Goal: Transaction & Acquisition: Purchase product/service

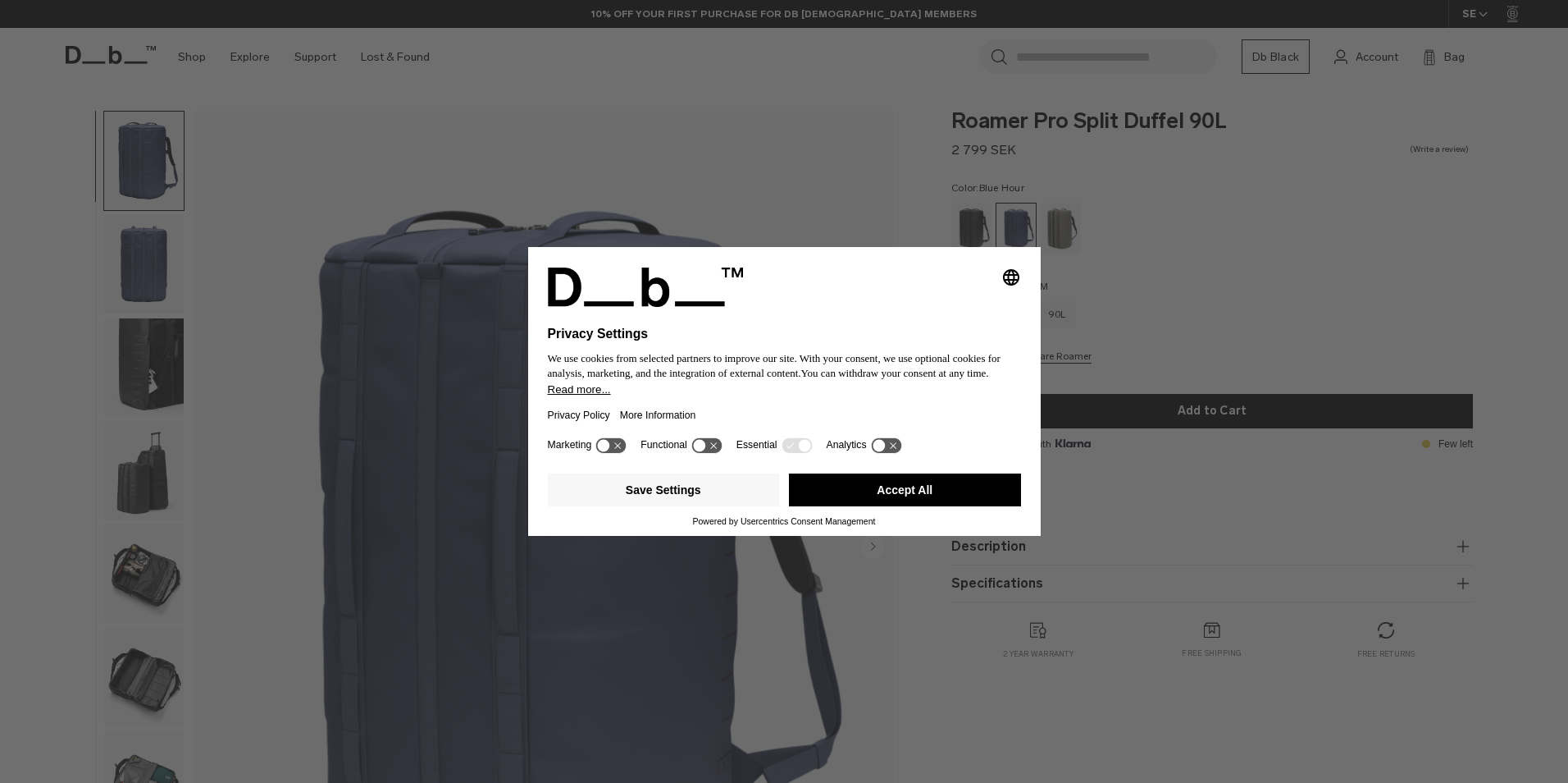
click at [840, 483] on button "Accept All" at bounding box center [905, 490] width 232 height 33
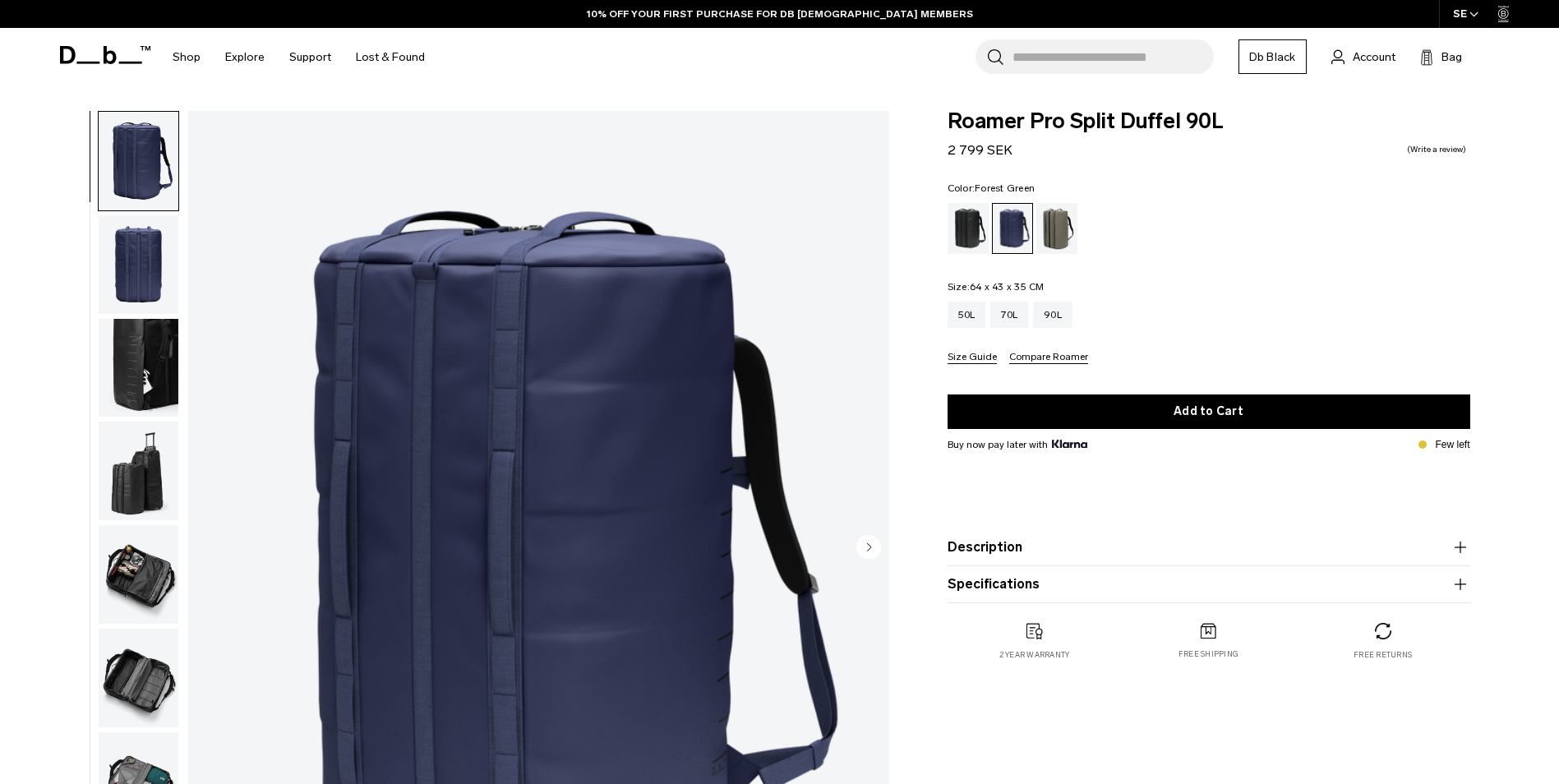
click at [1051, 226] on div "Forest Green" at bounding box center [1057, 228] width 42 height 51
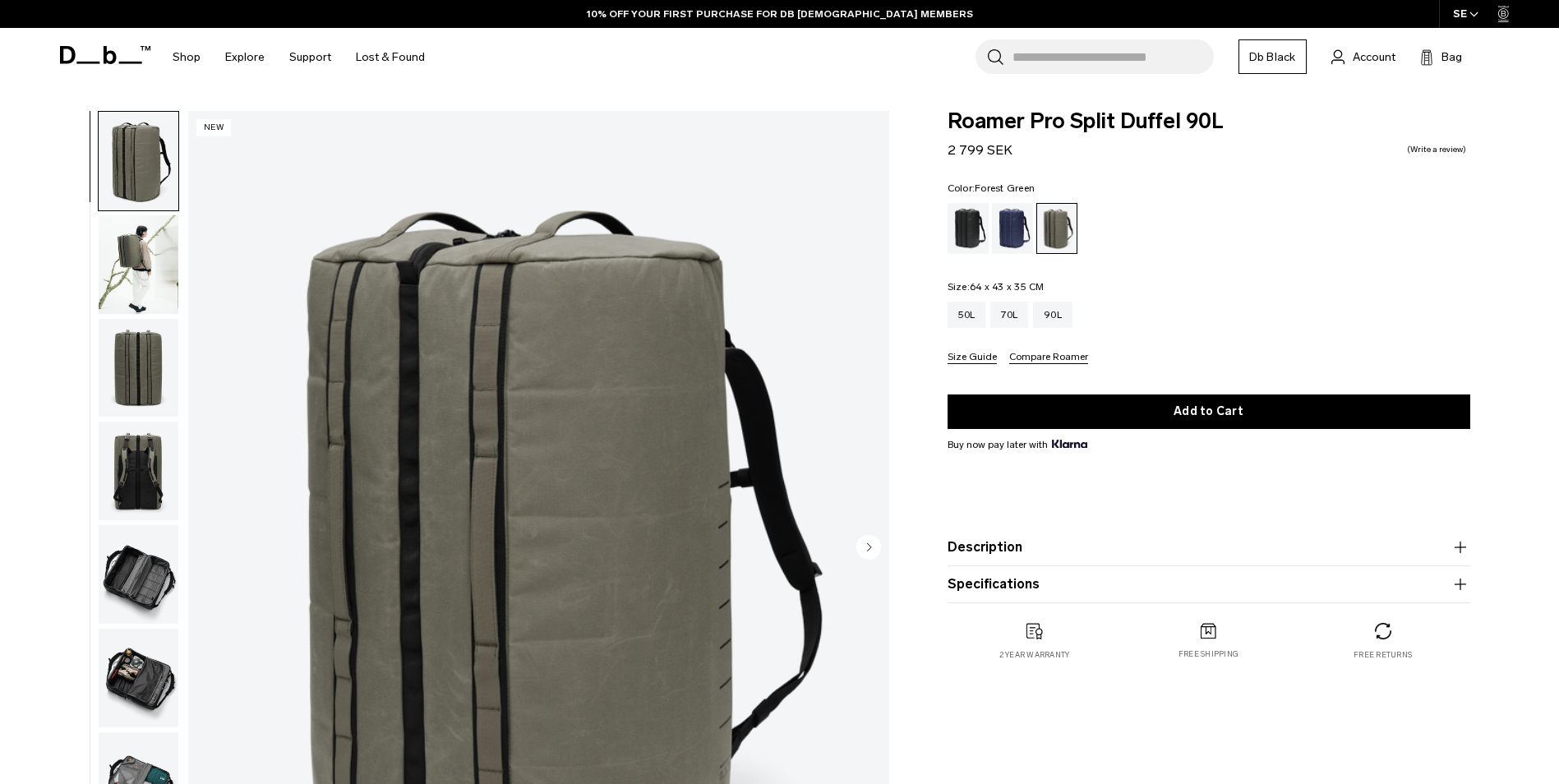
click at [150, 172] on img "button" at bounding box center [138, 161] width 80 height 98
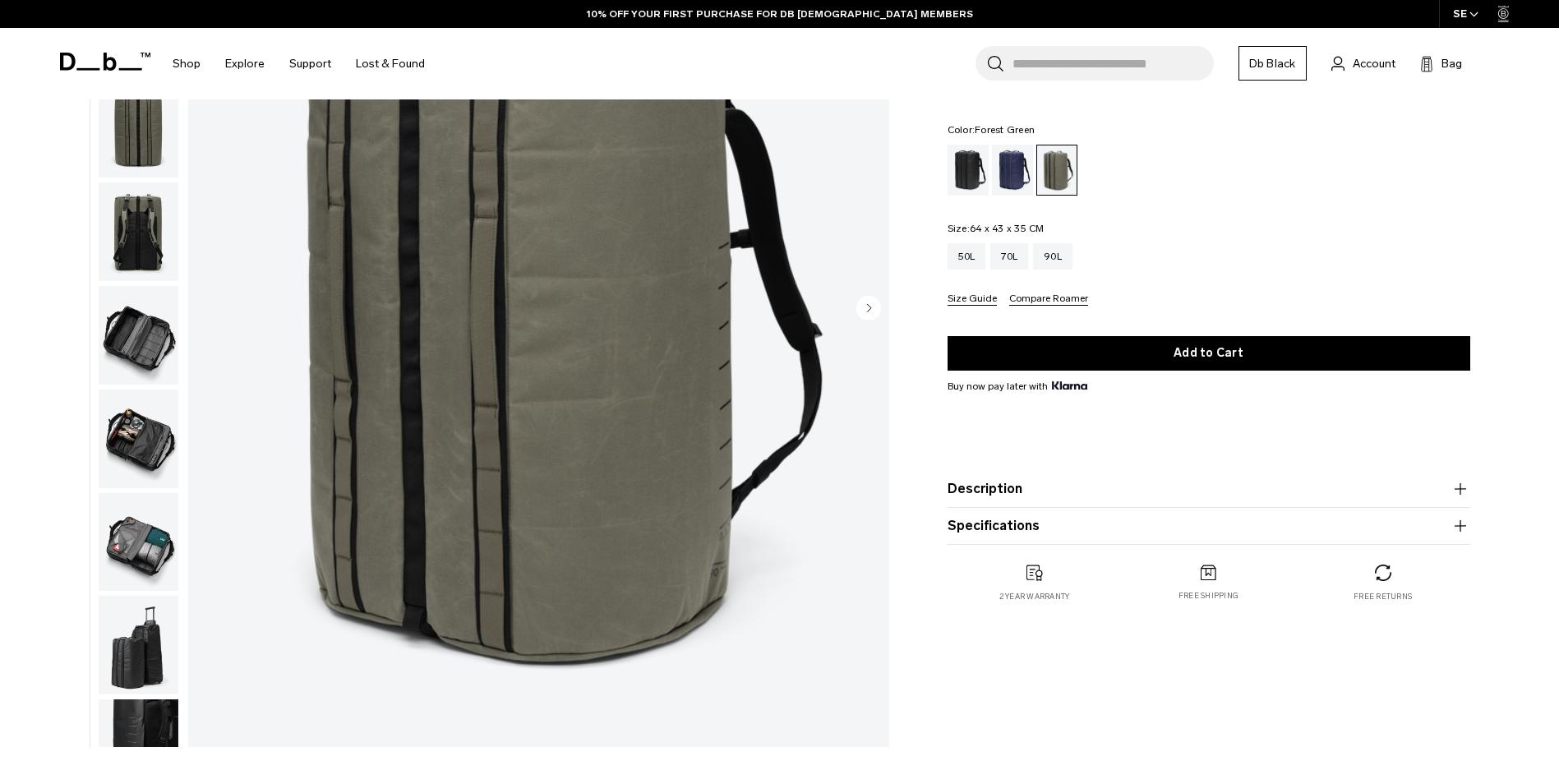
scroll to position [246, 0]
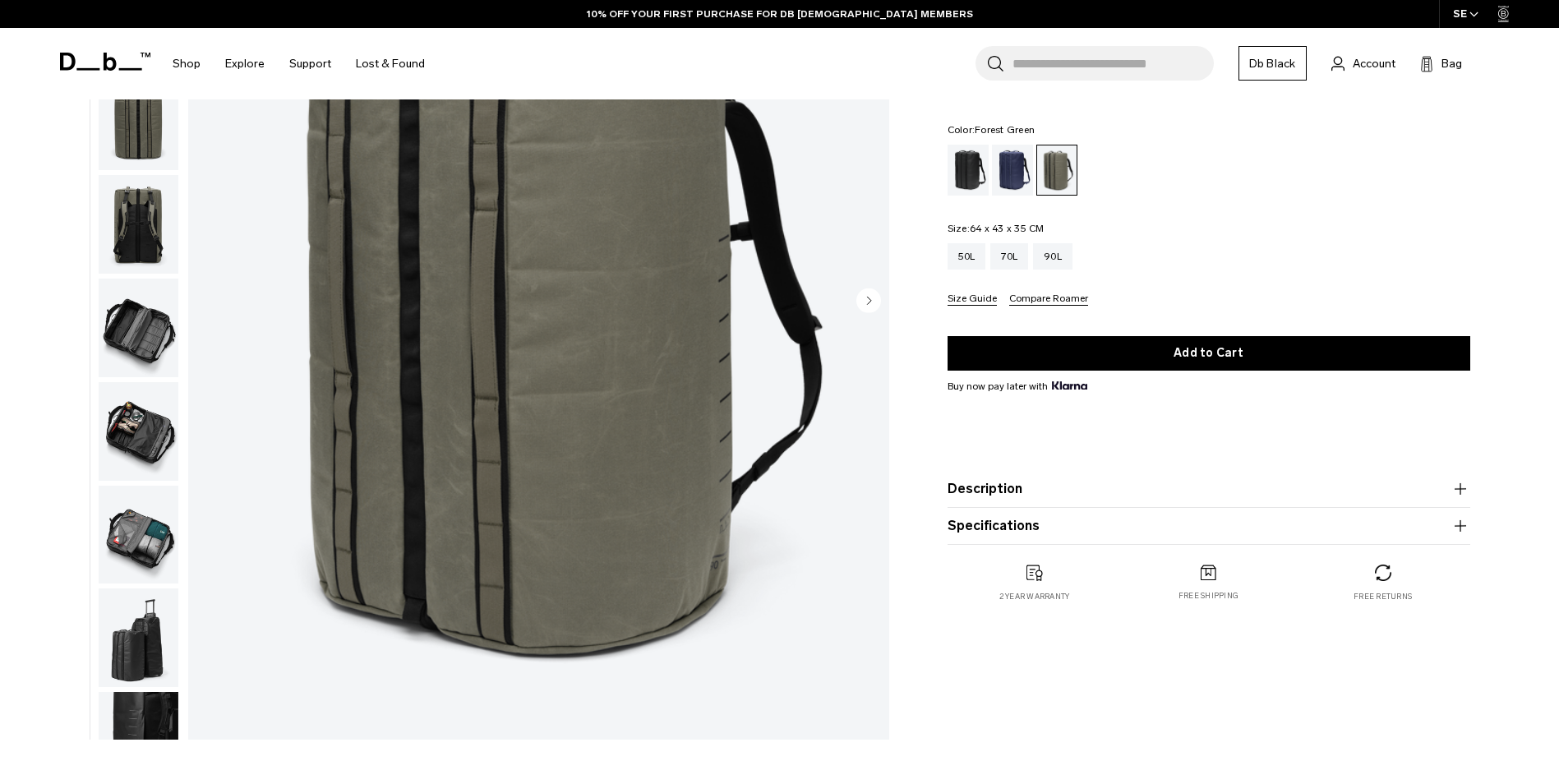
click at [875, 299] on circle "Next slide" at bounding box center [868, 299] width 24 height 24
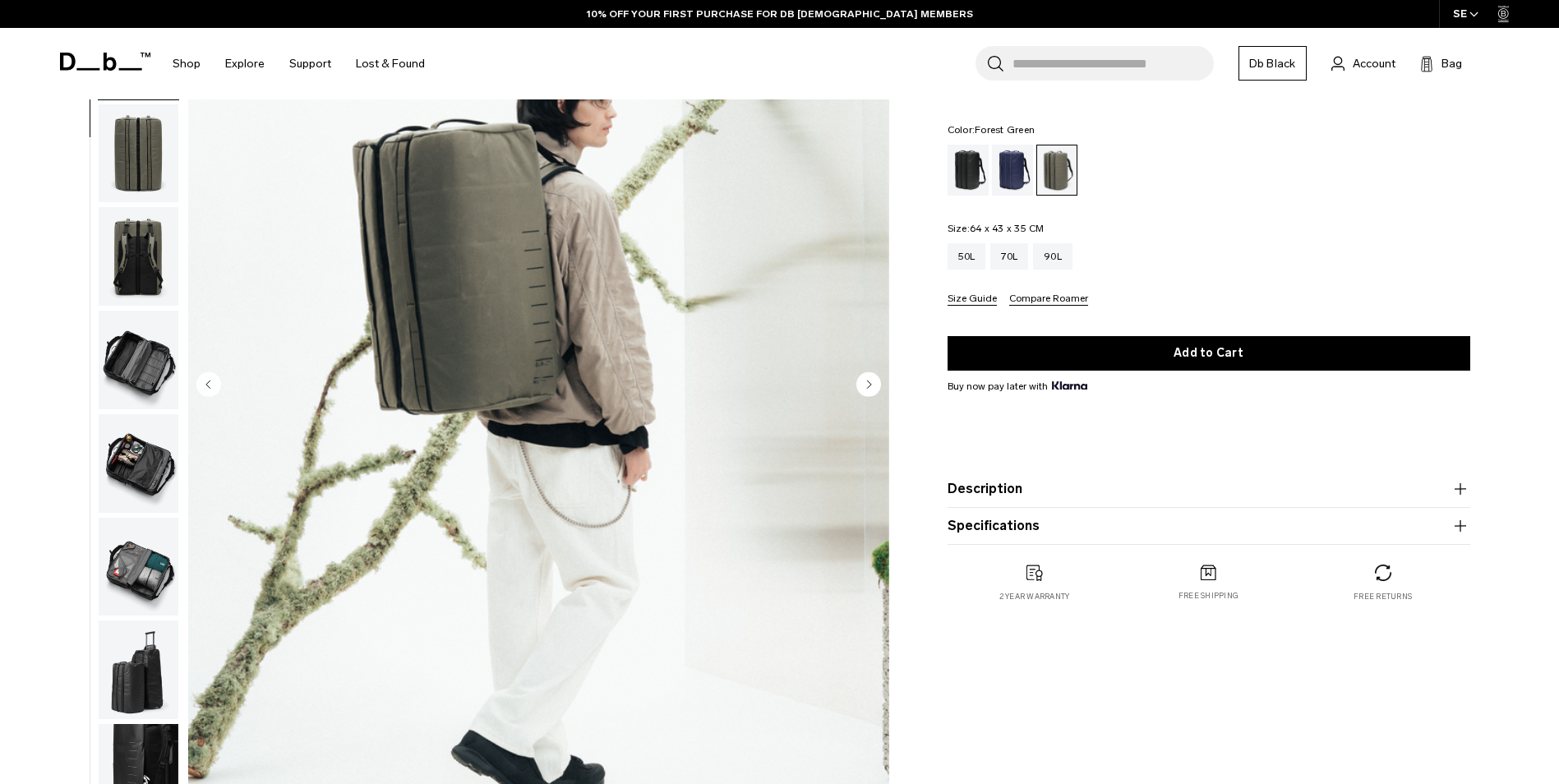
scroll to position [82, 0]
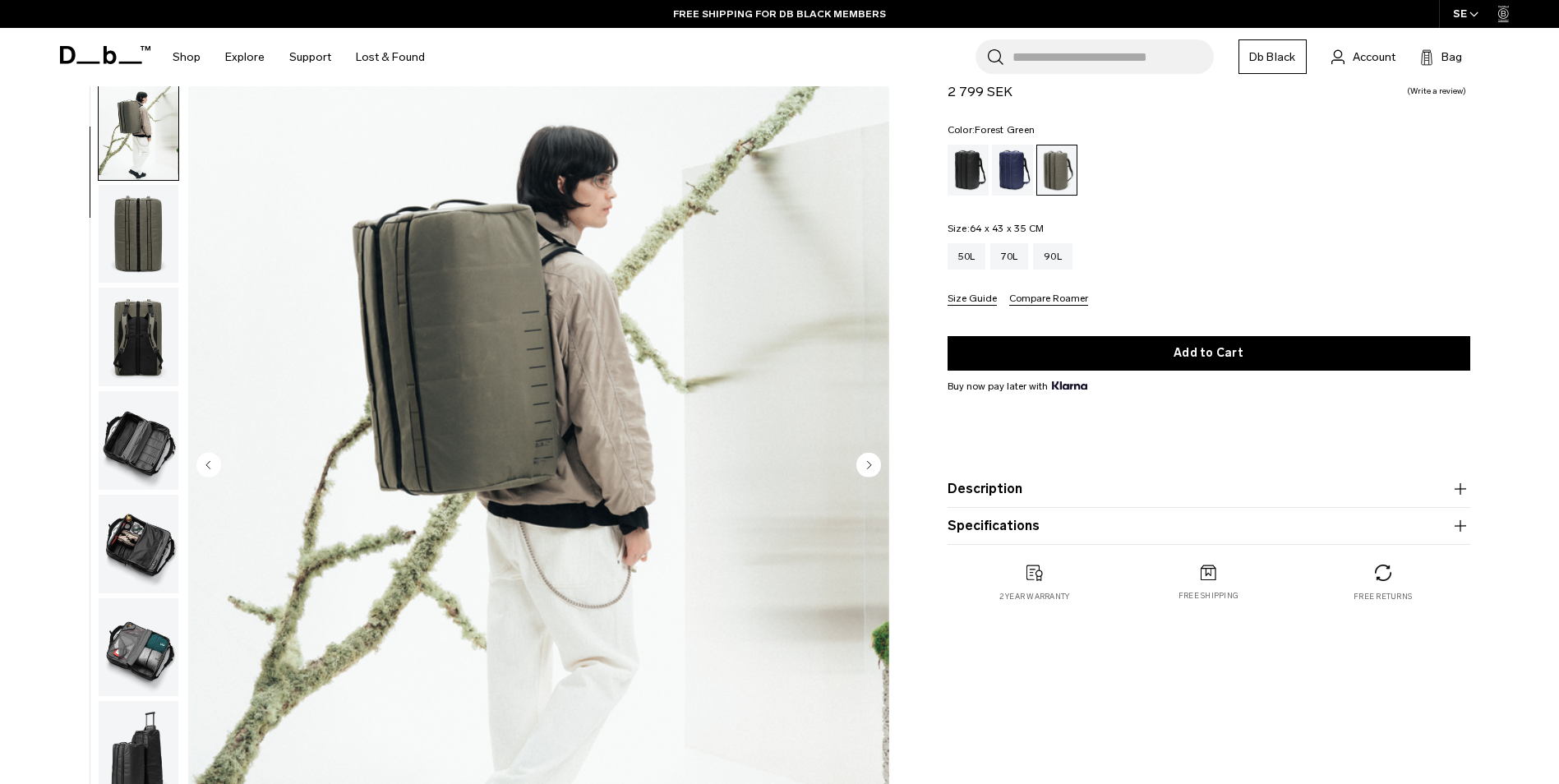
click at [867, 463] on icon "Next slide" at bounding box center [868, 464] width 4 height 8
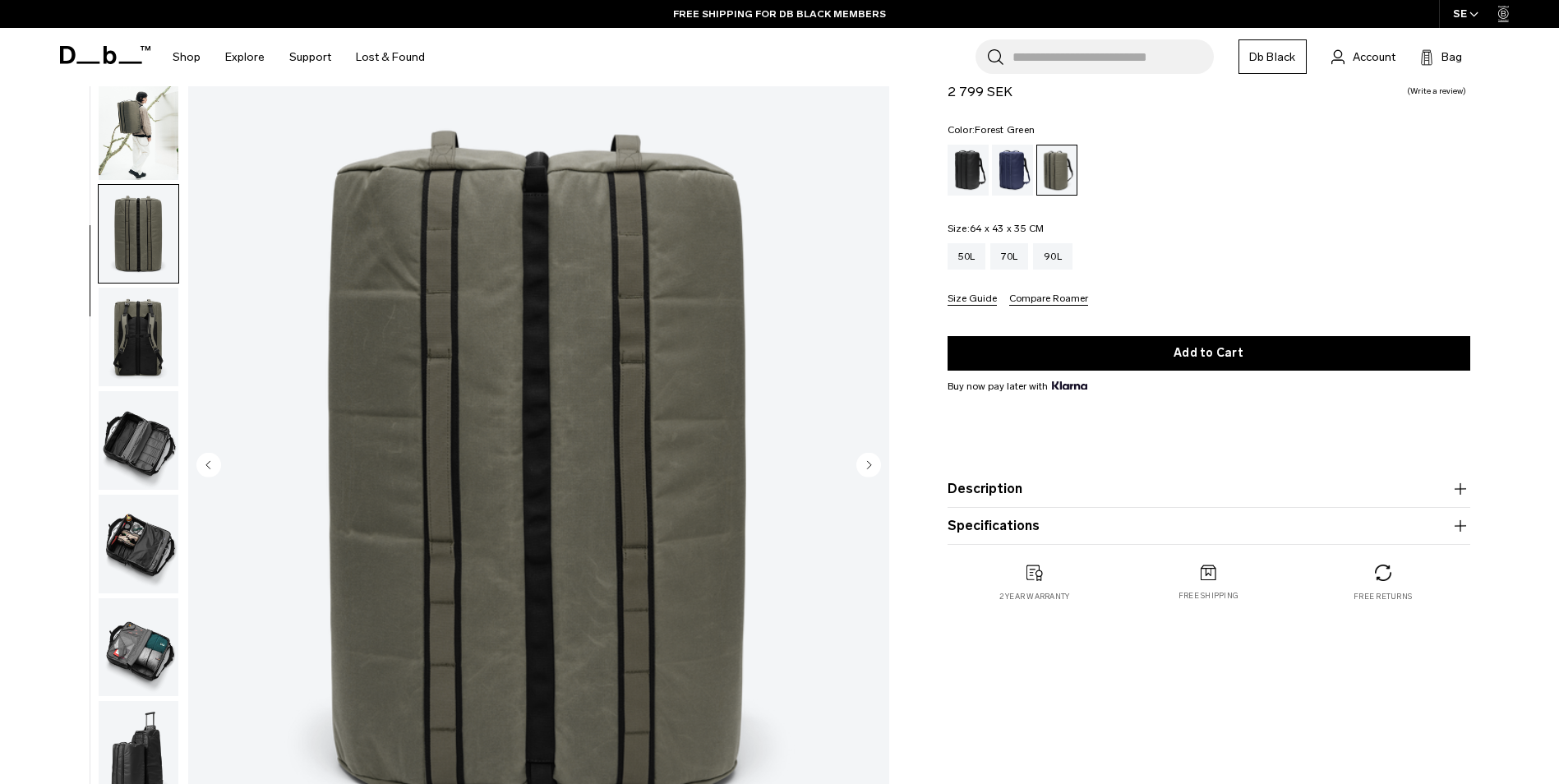
click at [867, 463] on icon "Next slide" at bounding box center [868, 464] width 4 height 8
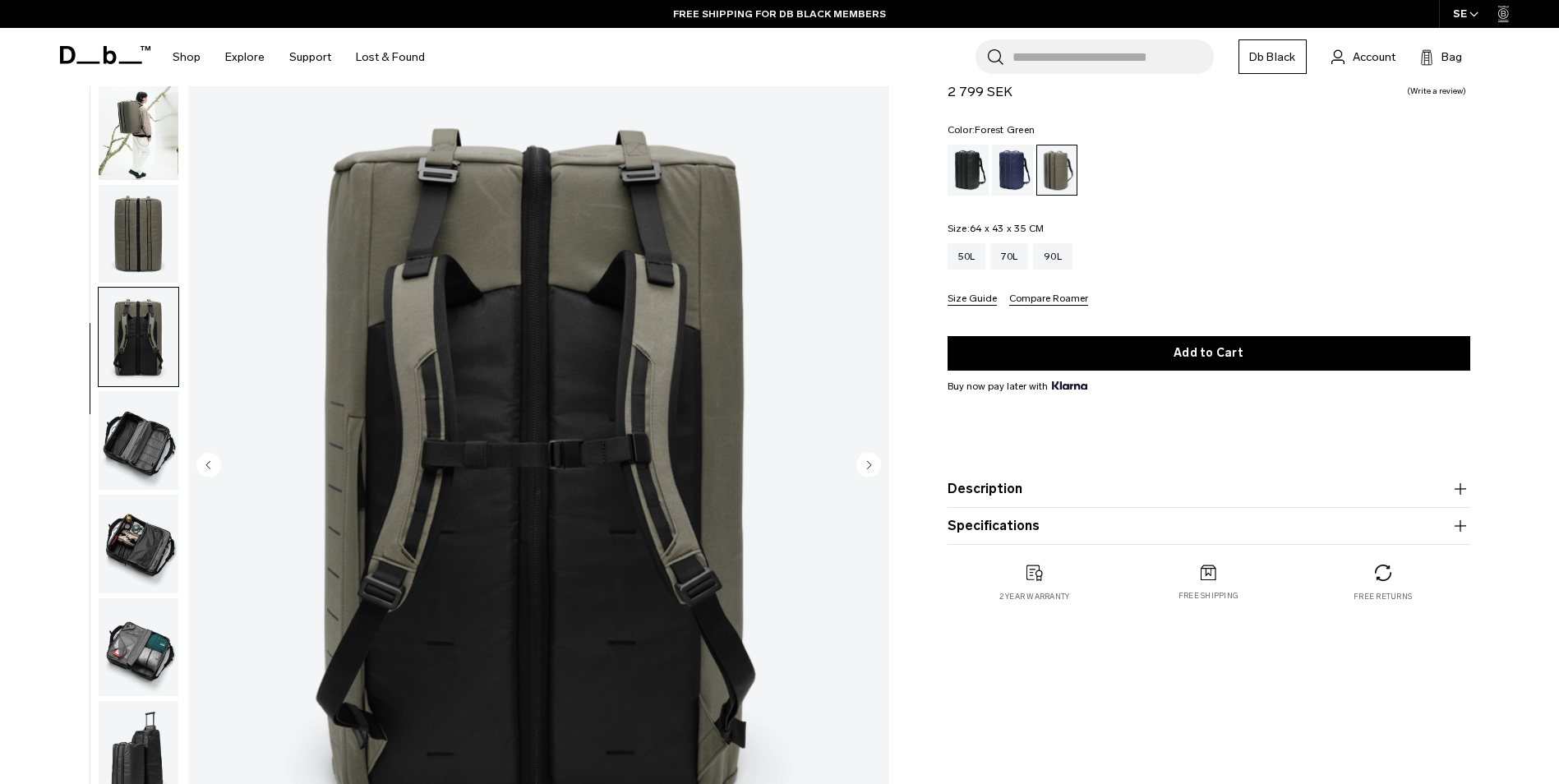
click at [867, 463] on icon "Next slide" at bounding box center [868, 464] width 4 height 8
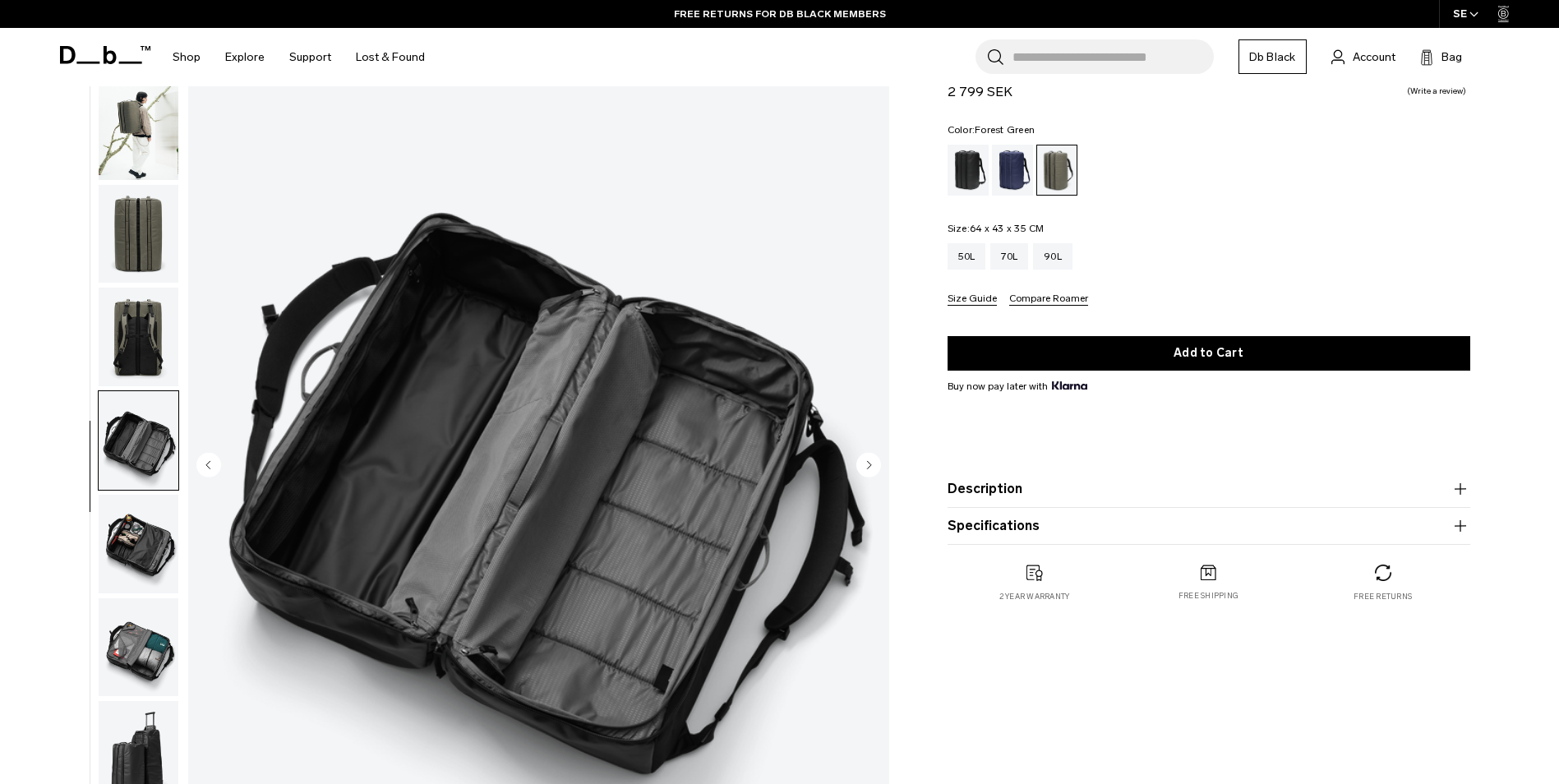
click at [867, 463] on icon "Next slide" at bounding box center [868, 464] width 4 height 8
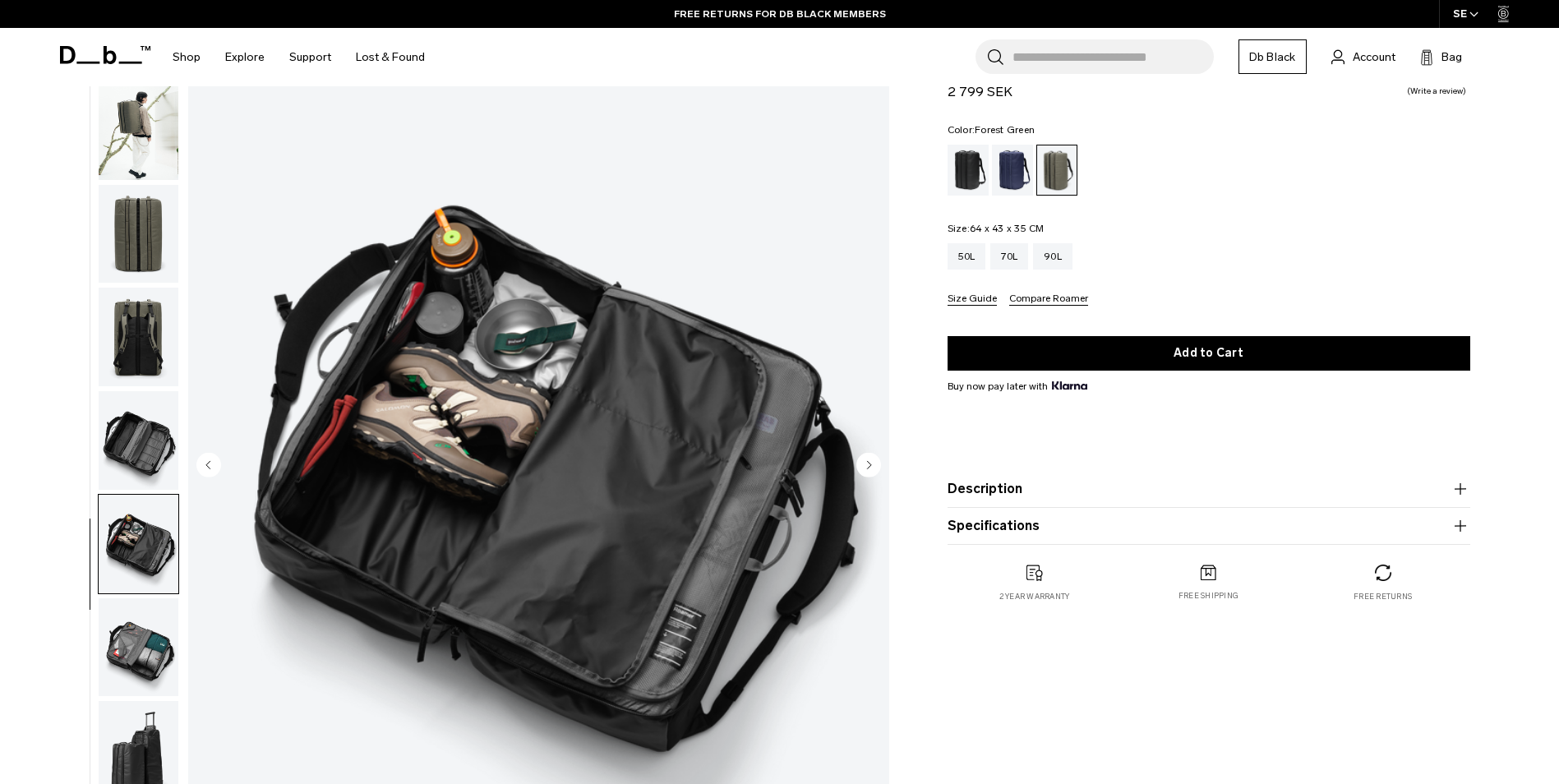
click at [867, 463] on icon "Next slide" at bounding box center [868, 464] width 4 height 8
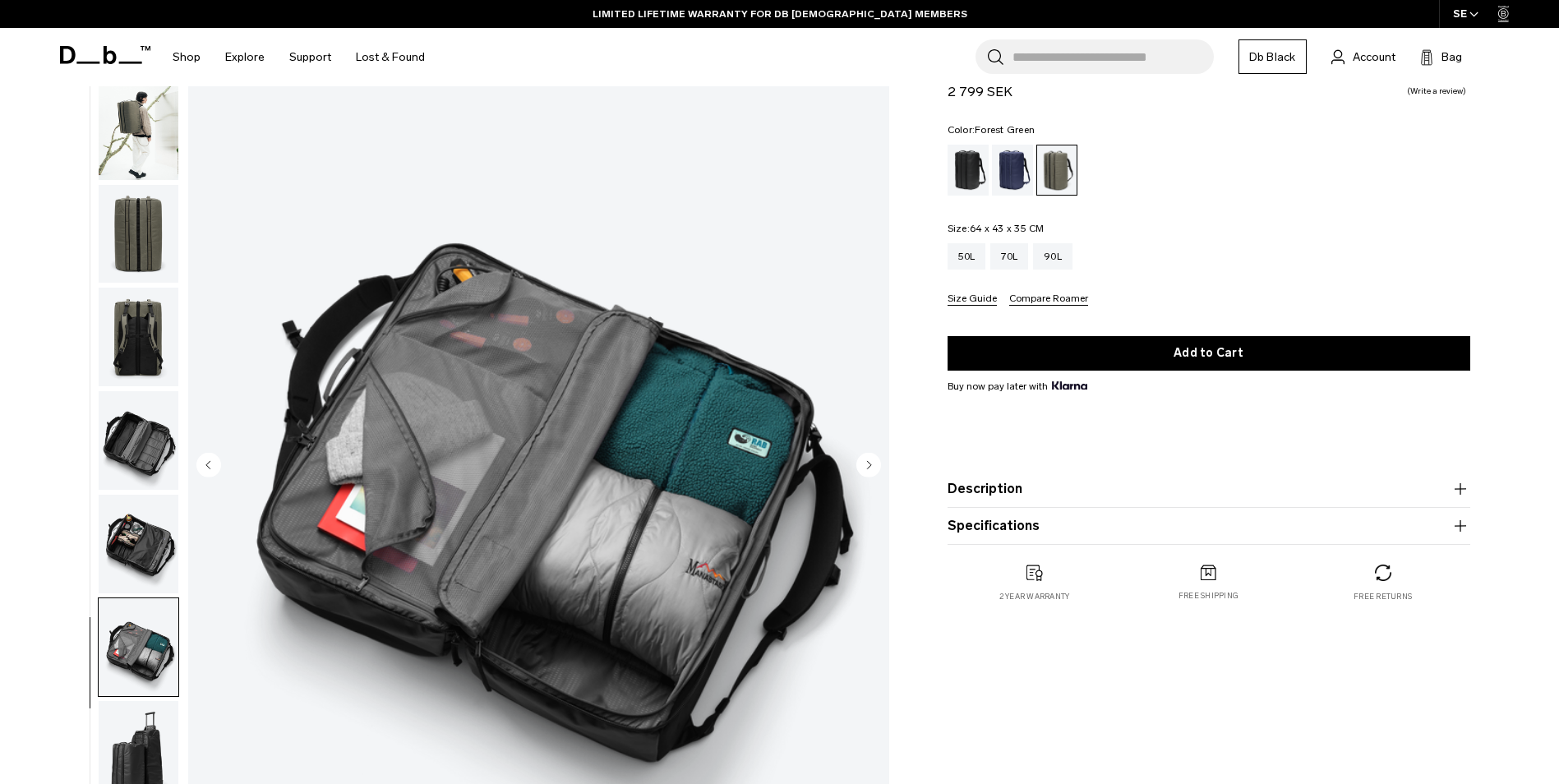
click at [867, 463] on icon "Next slide" at bounding box center [868, 464] width 4 height 8
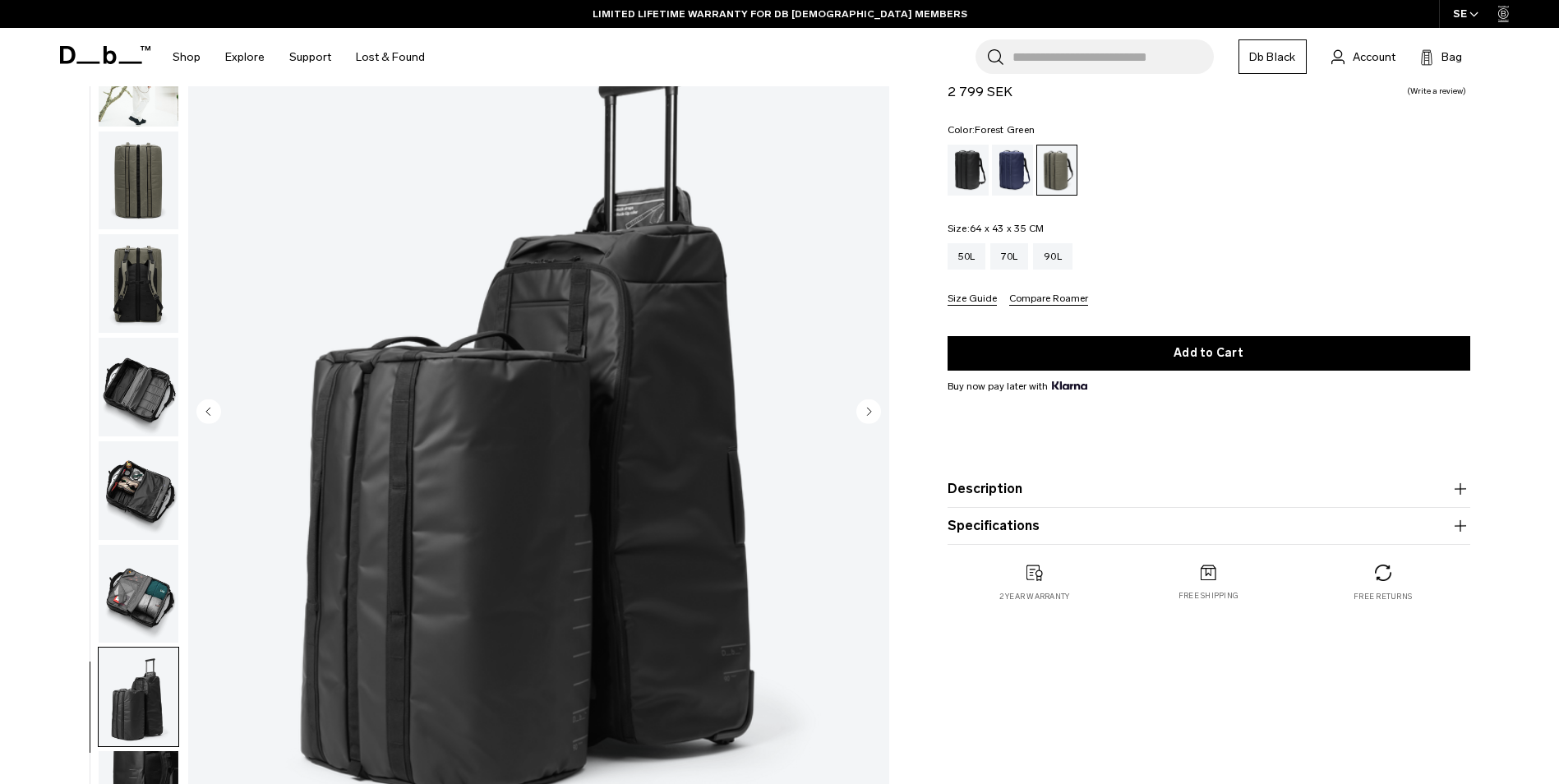
scroll to position [164, 0]
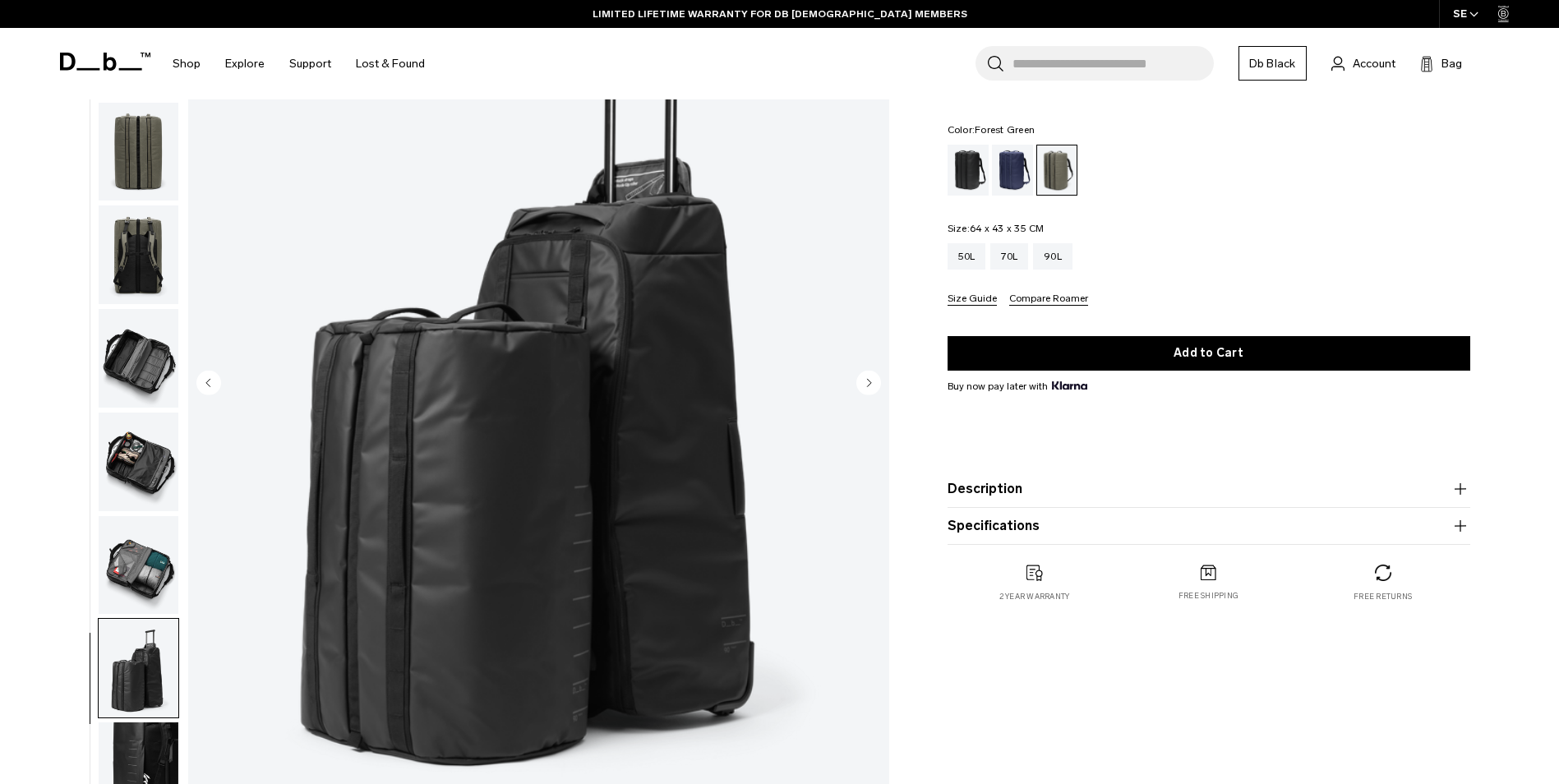
click at [864, 384] on circle "Next slide" at bounding box center [868, 381] width 24 height 24
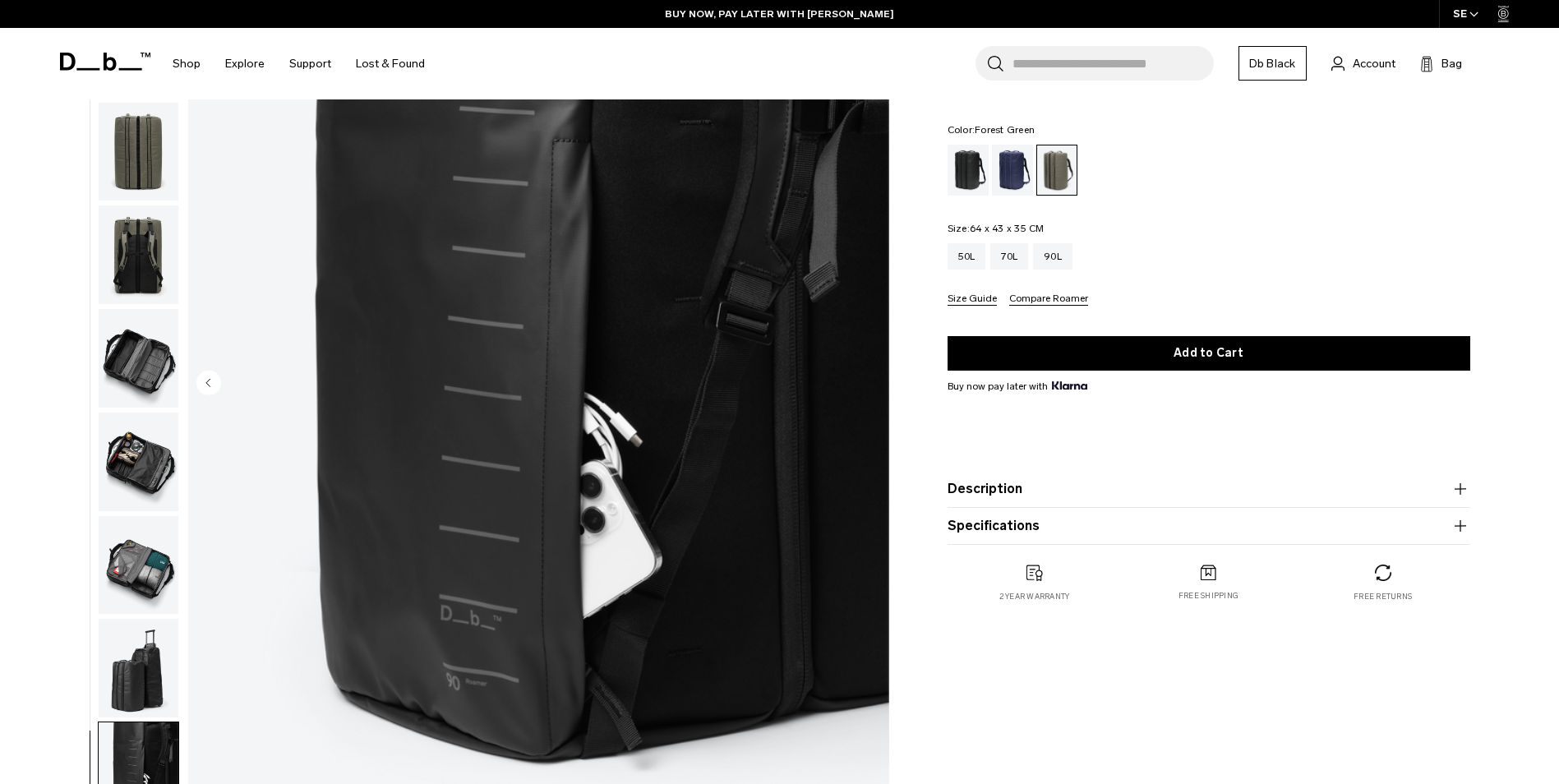
click at [864, 384] on img "9 / 9" at bounding box center [538, 384] width 701 height 875
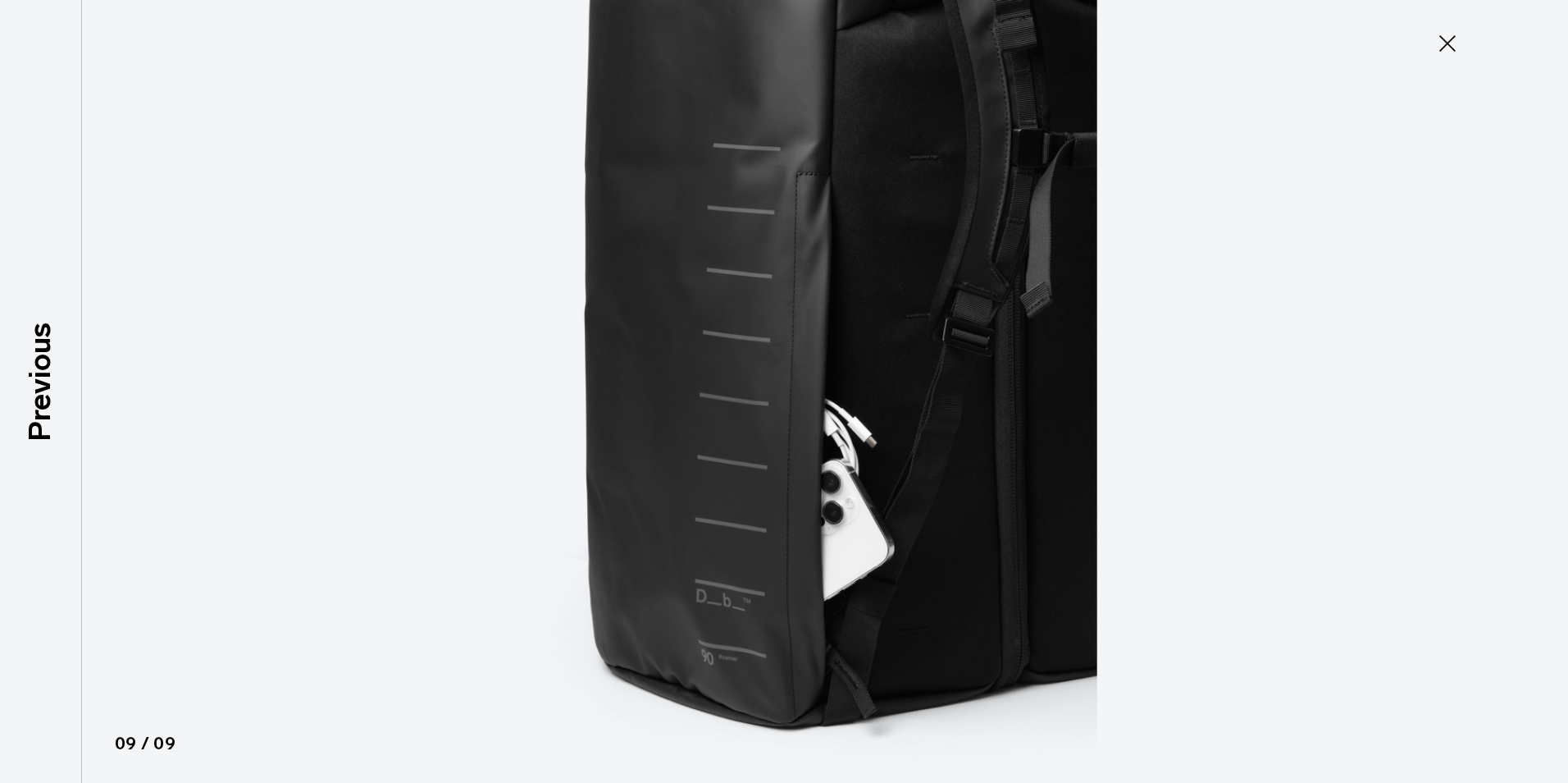
click at [863, 383] on img at bounding box center [784, 392] width 738 height 783
click at [1453, 50] on icon at bounding box center [1447, 43] width 26 height 26
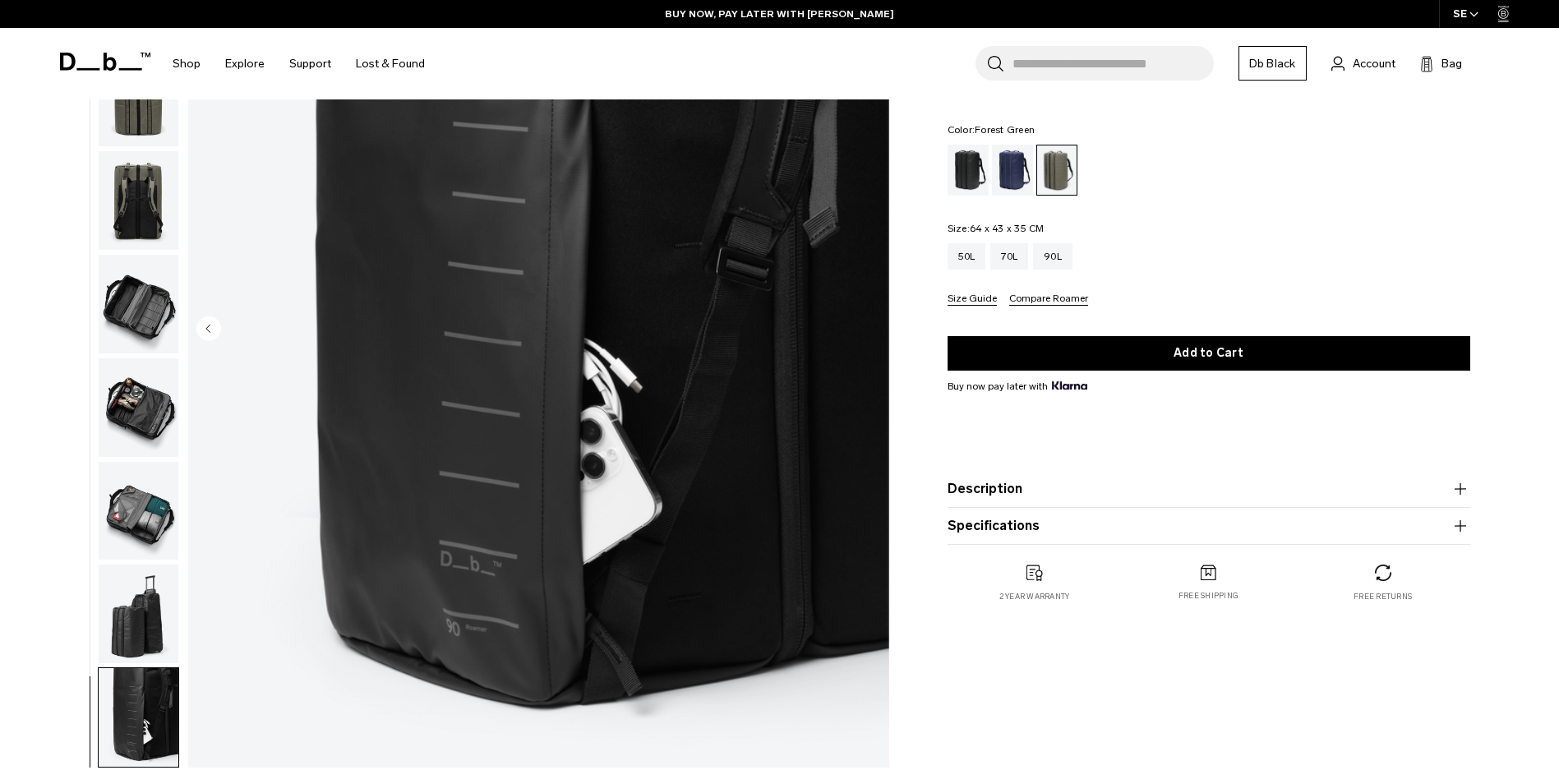
scroll to position [246, 0]
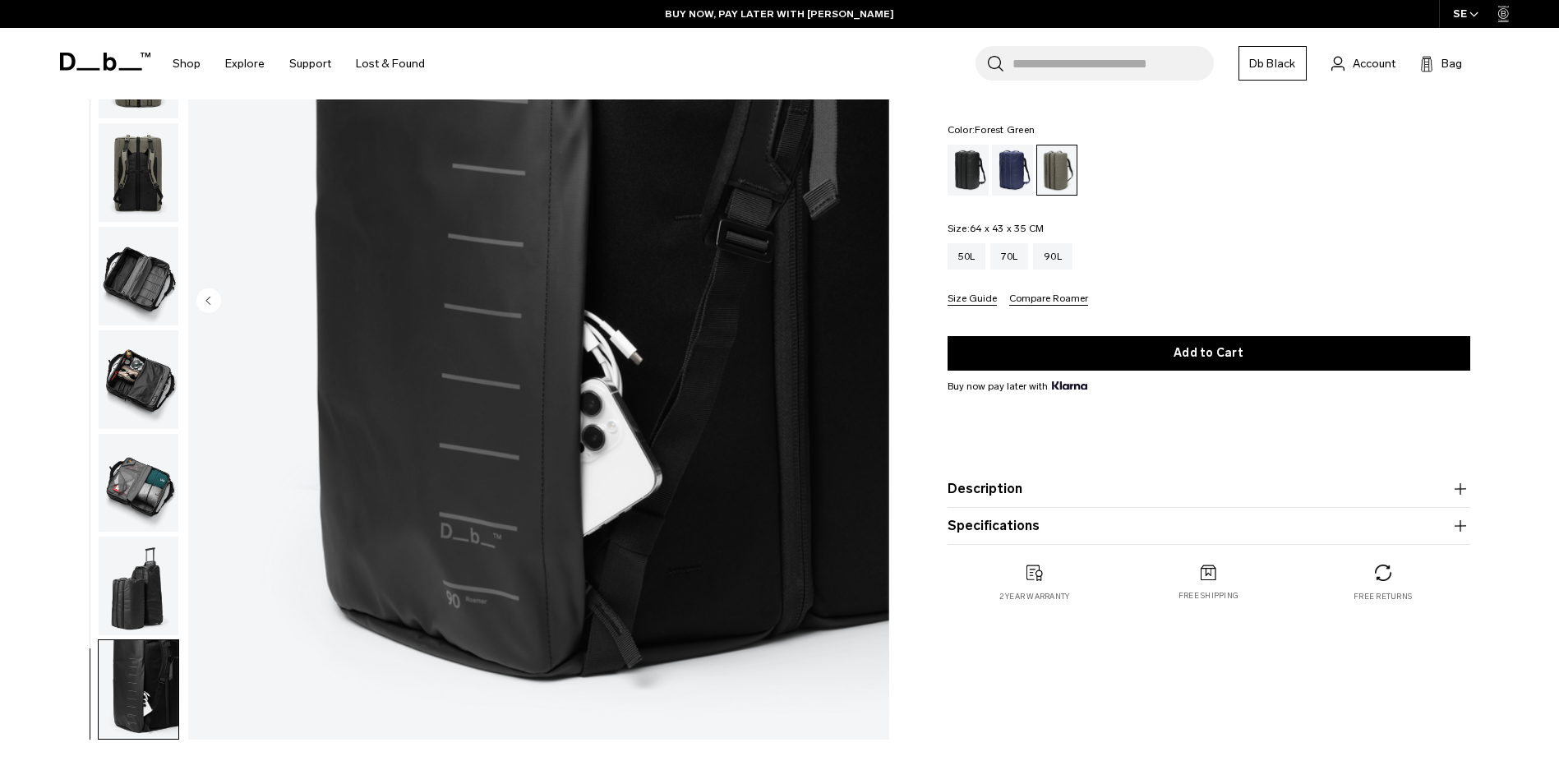
drag, startPoint x: 157, startPoint y: 494, endPoint x: 155, endPoint y: 483, distance: 11.2
click at [157, 494] on img "button" at bounding box center [138, 483] width 80 height 98
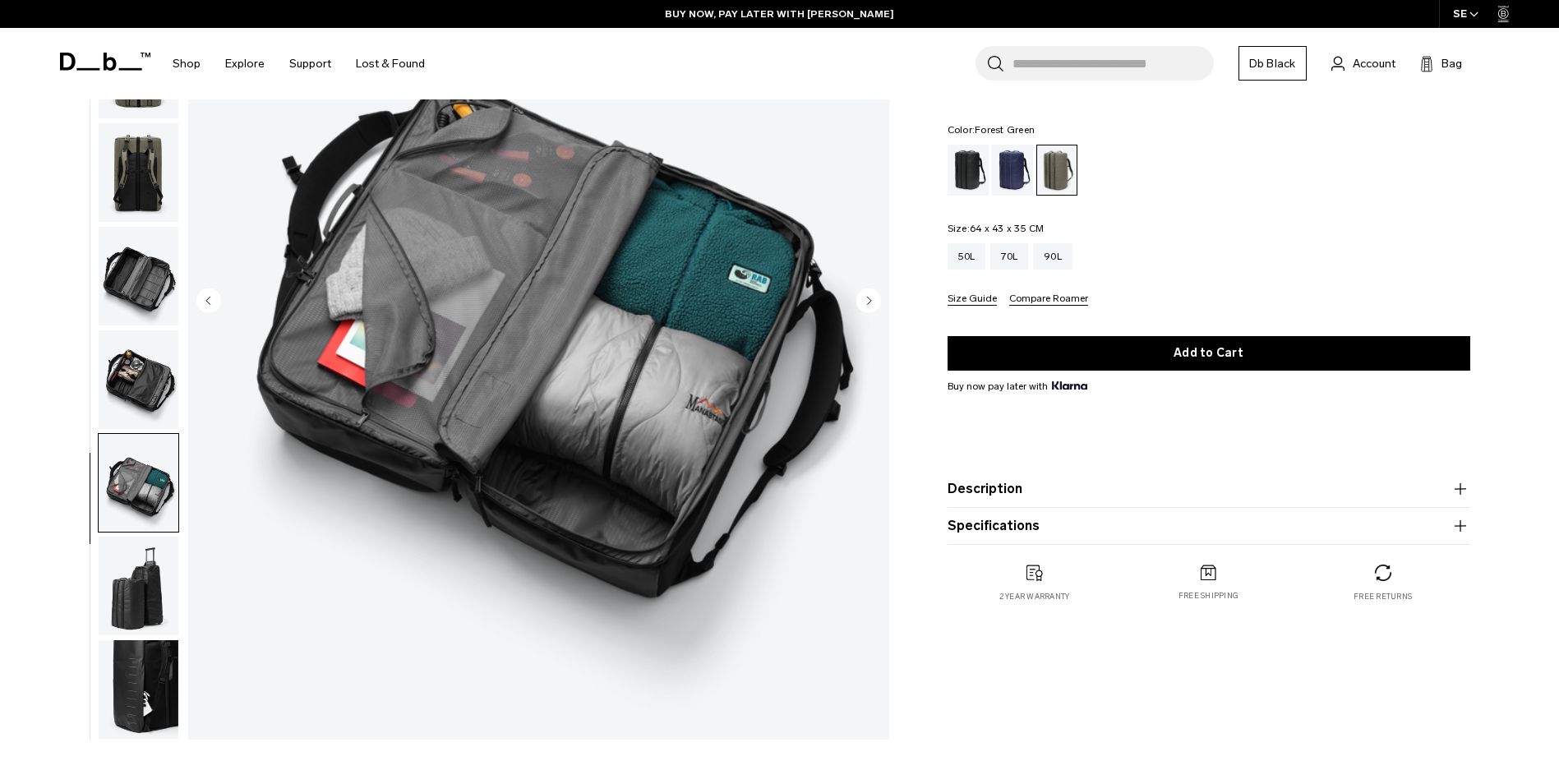
click at [142, 379] on img "button" at bounding box center [138, 379] width 80 height 98
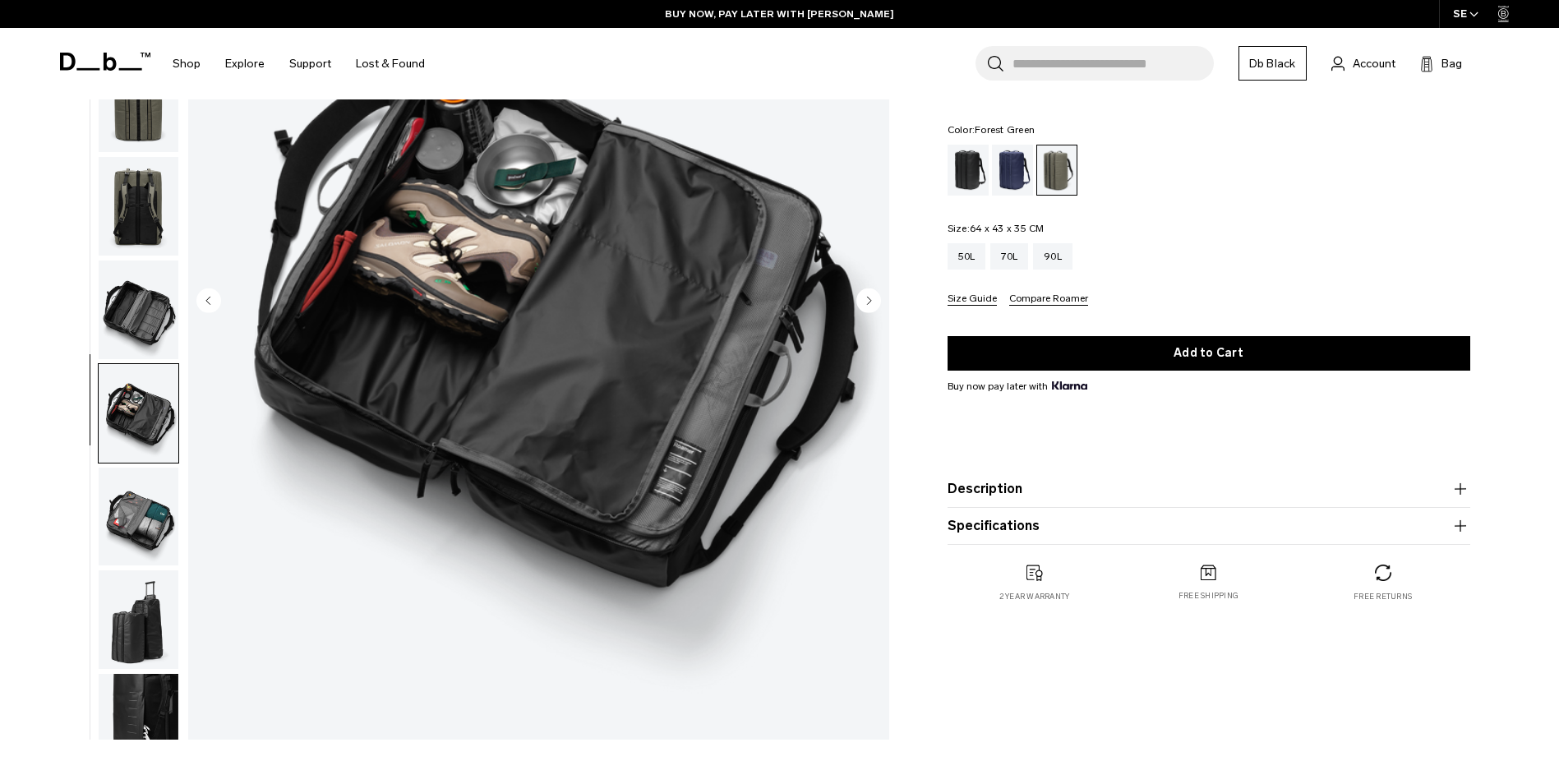
scroll to position [0, 0]
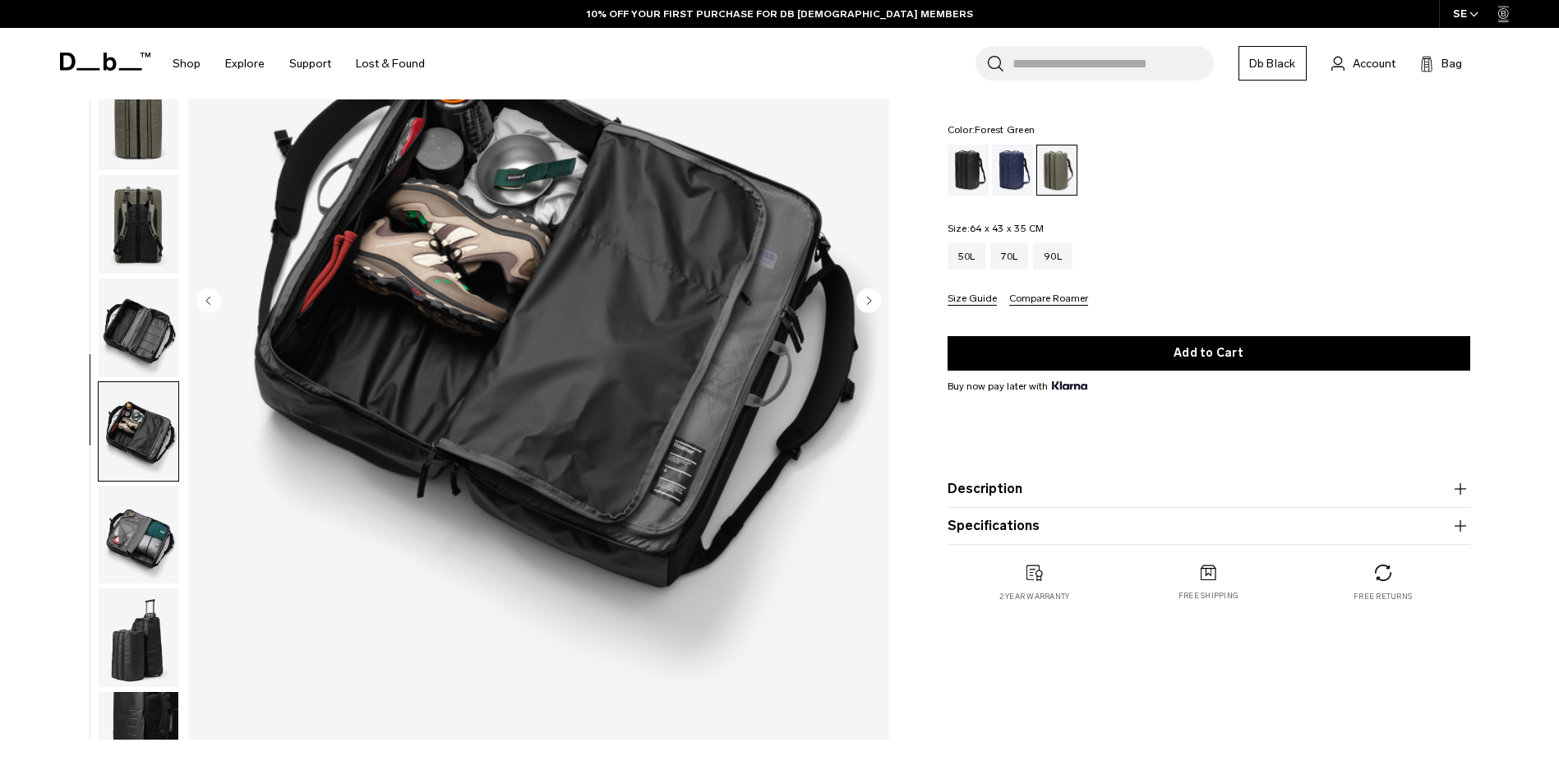
click at [139, 315] on img "button" at bounding box center [138, 327] width 80 height 98
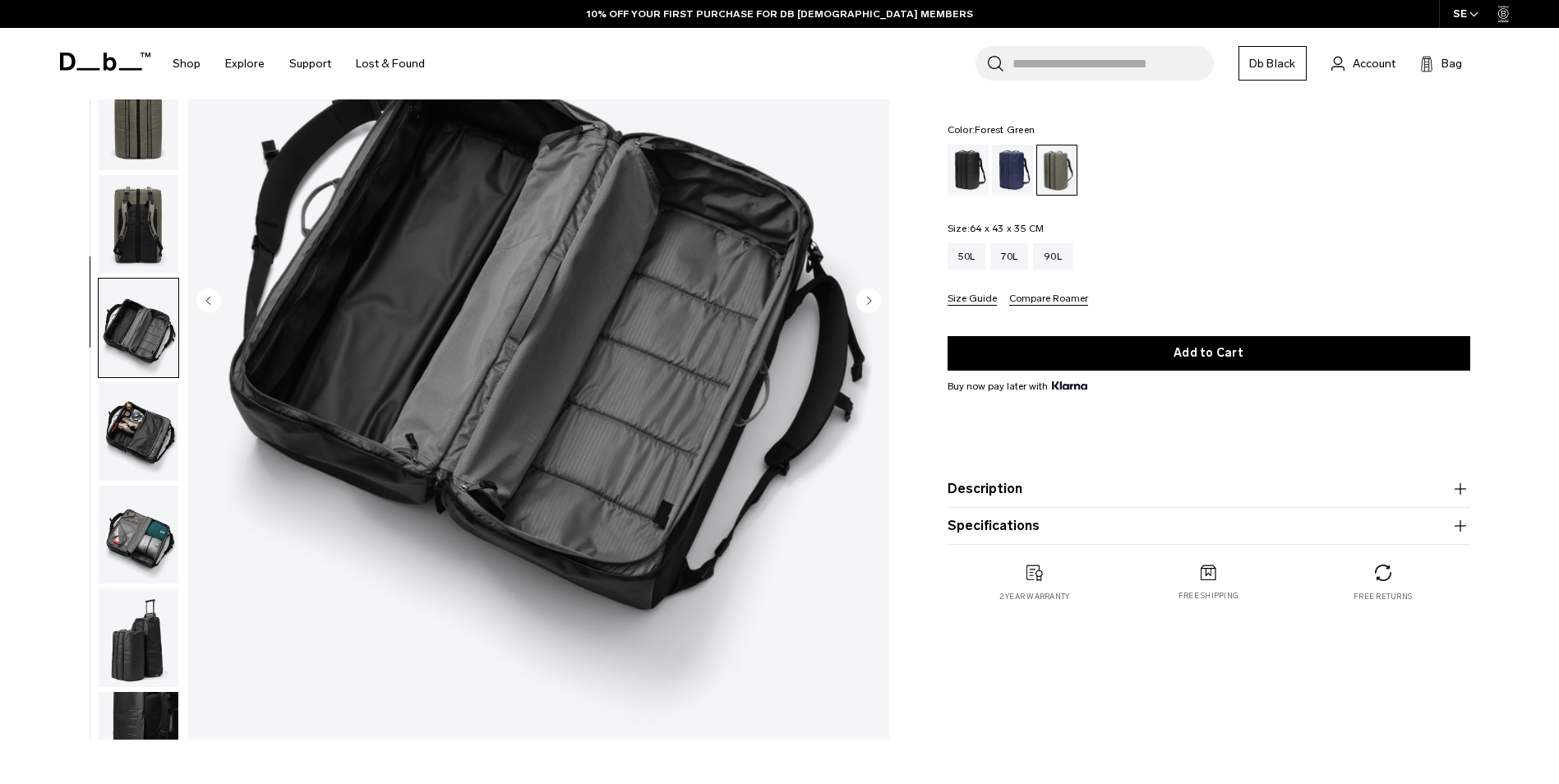
scroll to position [52, 0]
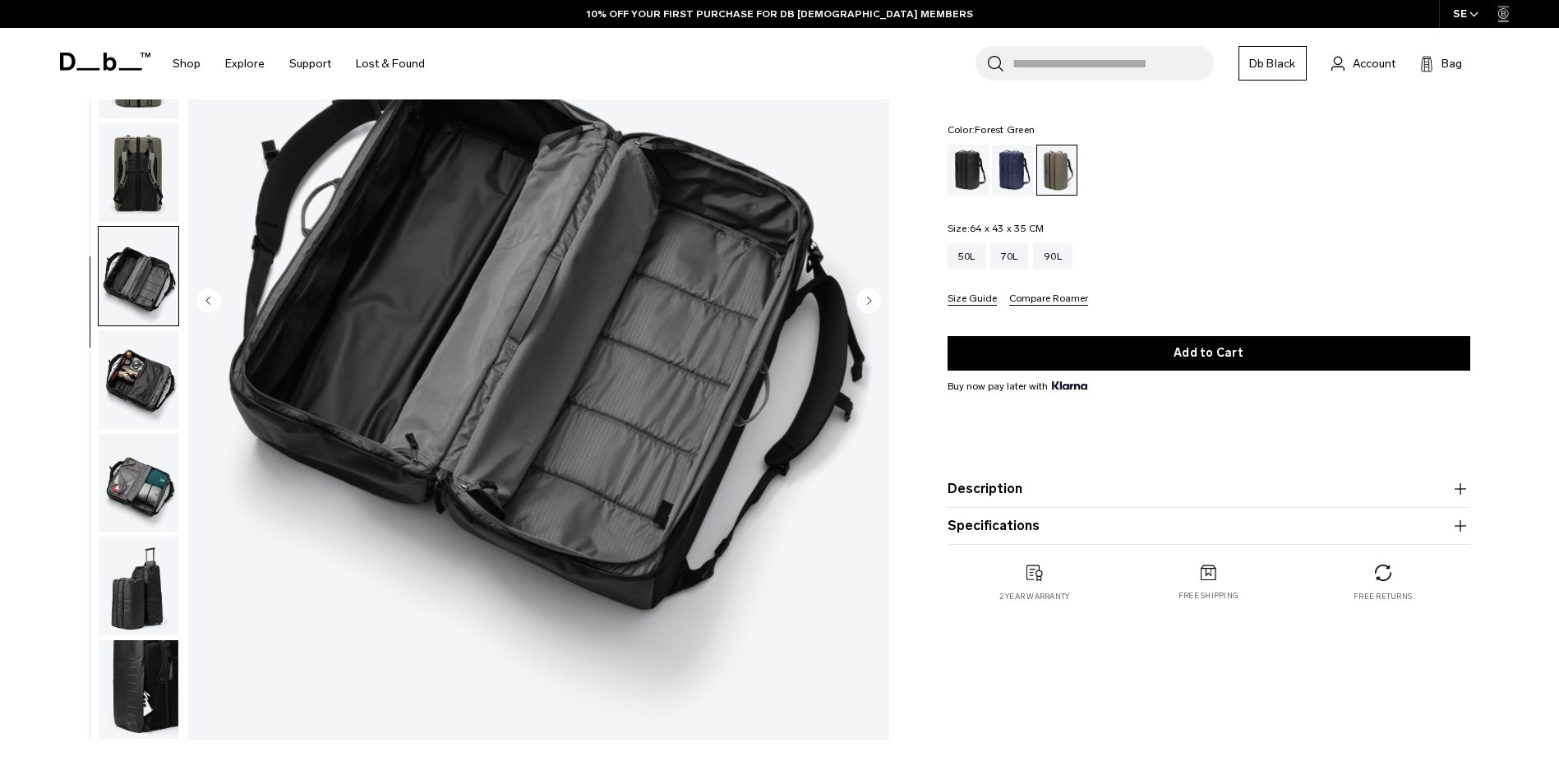
click at [138, 170] on img "button" at bounding box center [138, 172] width 80 height 98
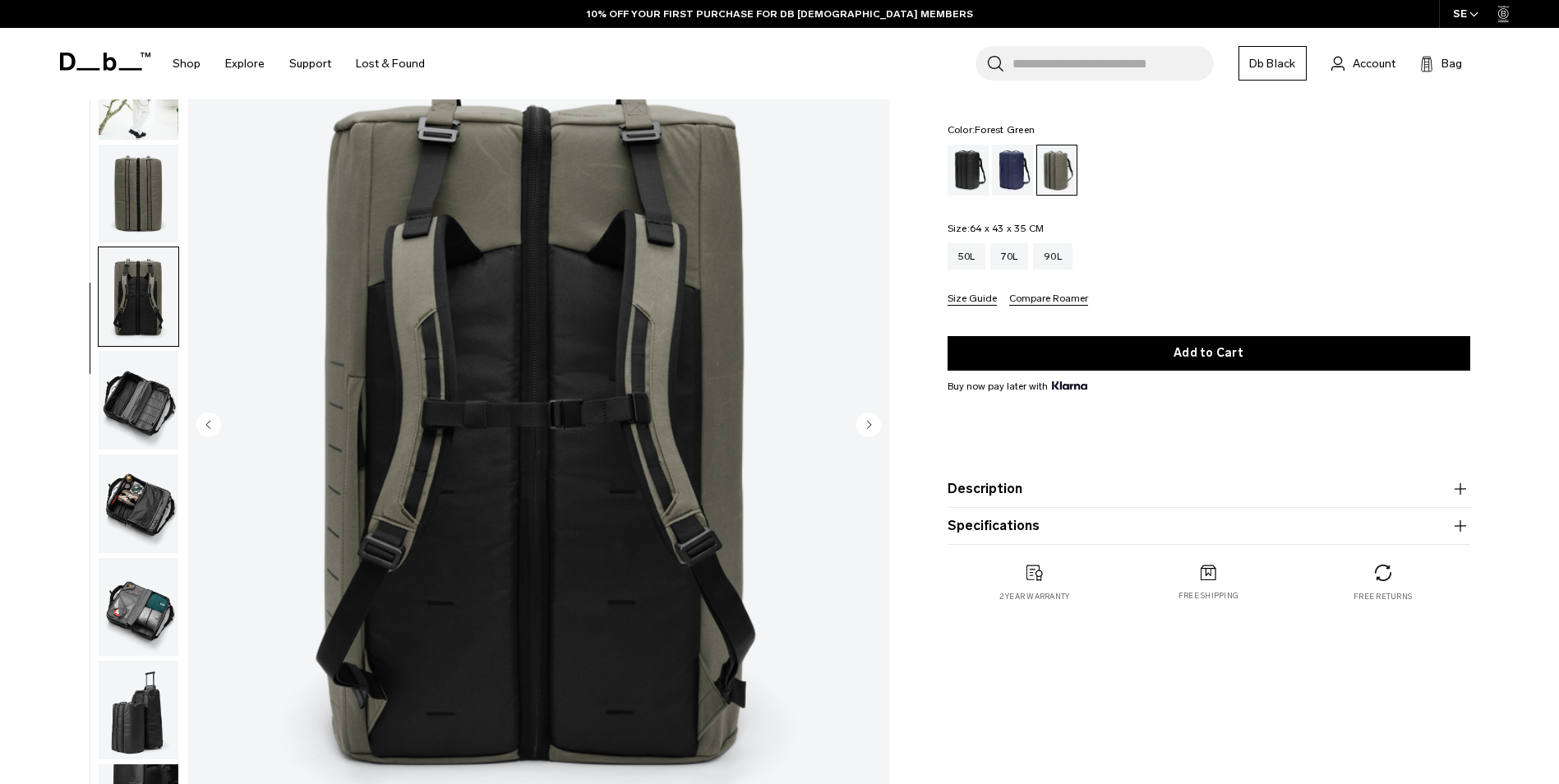
scroll to position [0, 0]
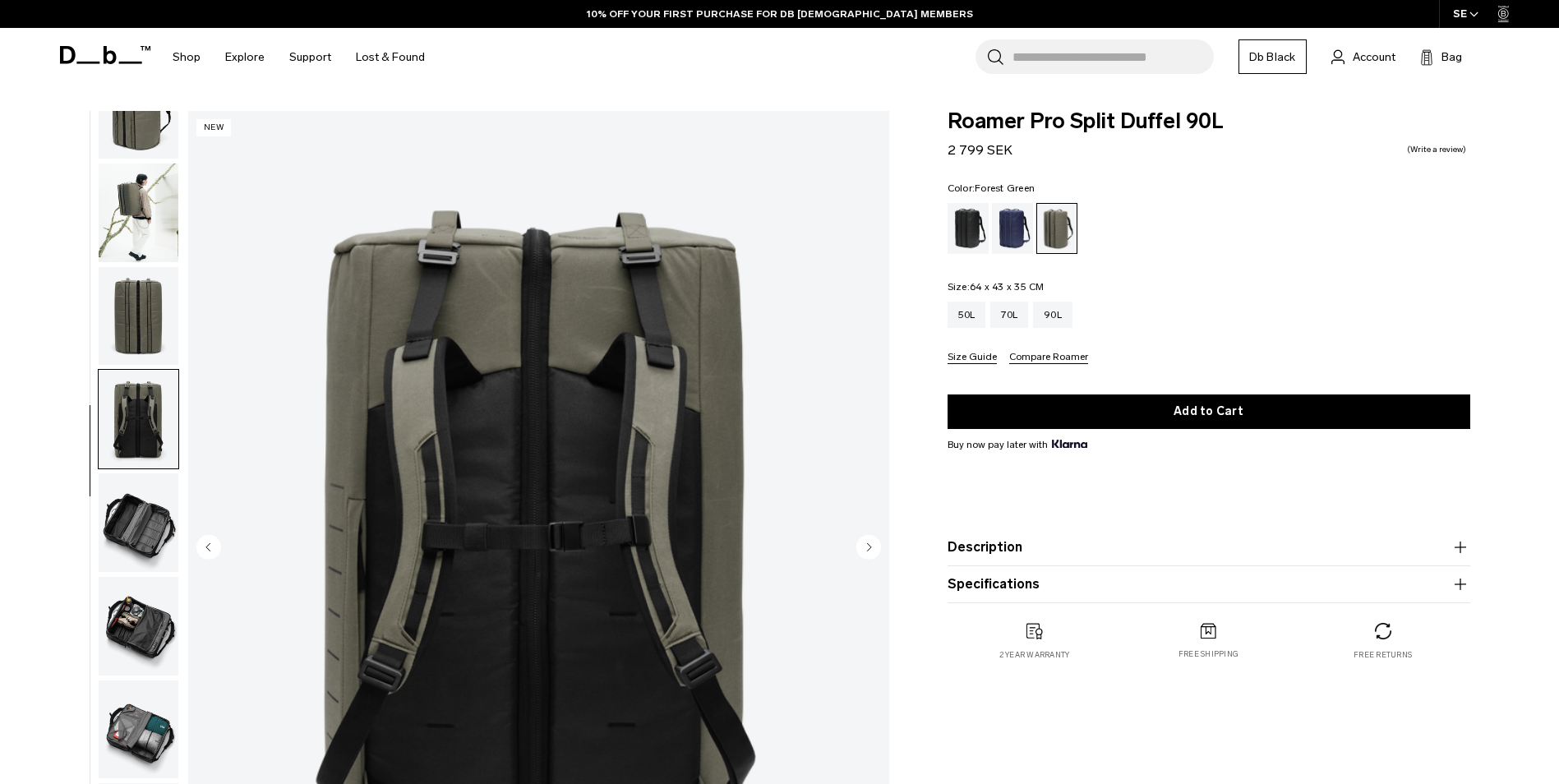
click at [155, 210] on img "button" at bounding box center [138, 212] width 80 height 98
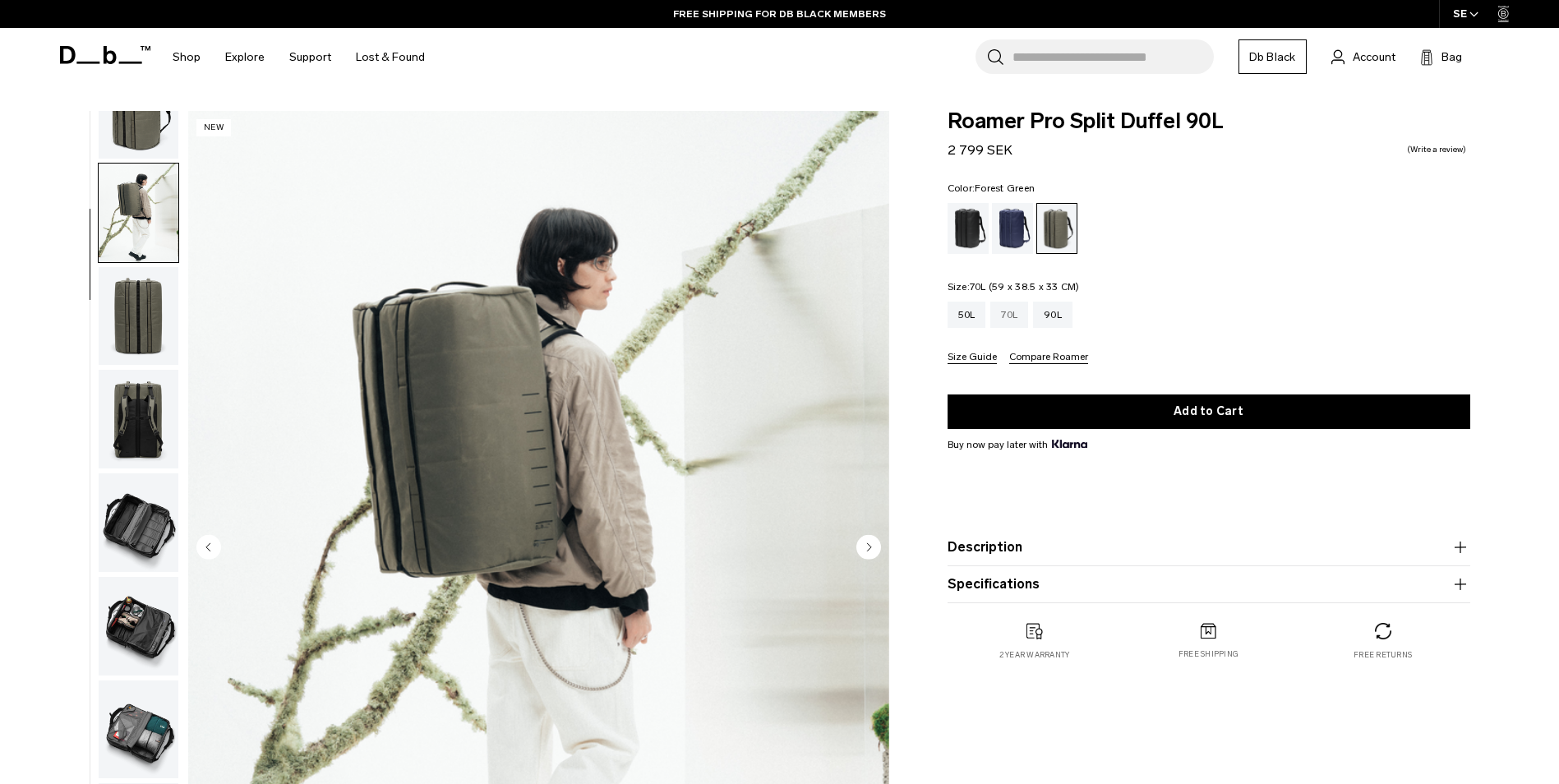
click at [1006, 323] on div "70L" at bounding box center [1009, 314] width 38 height 26
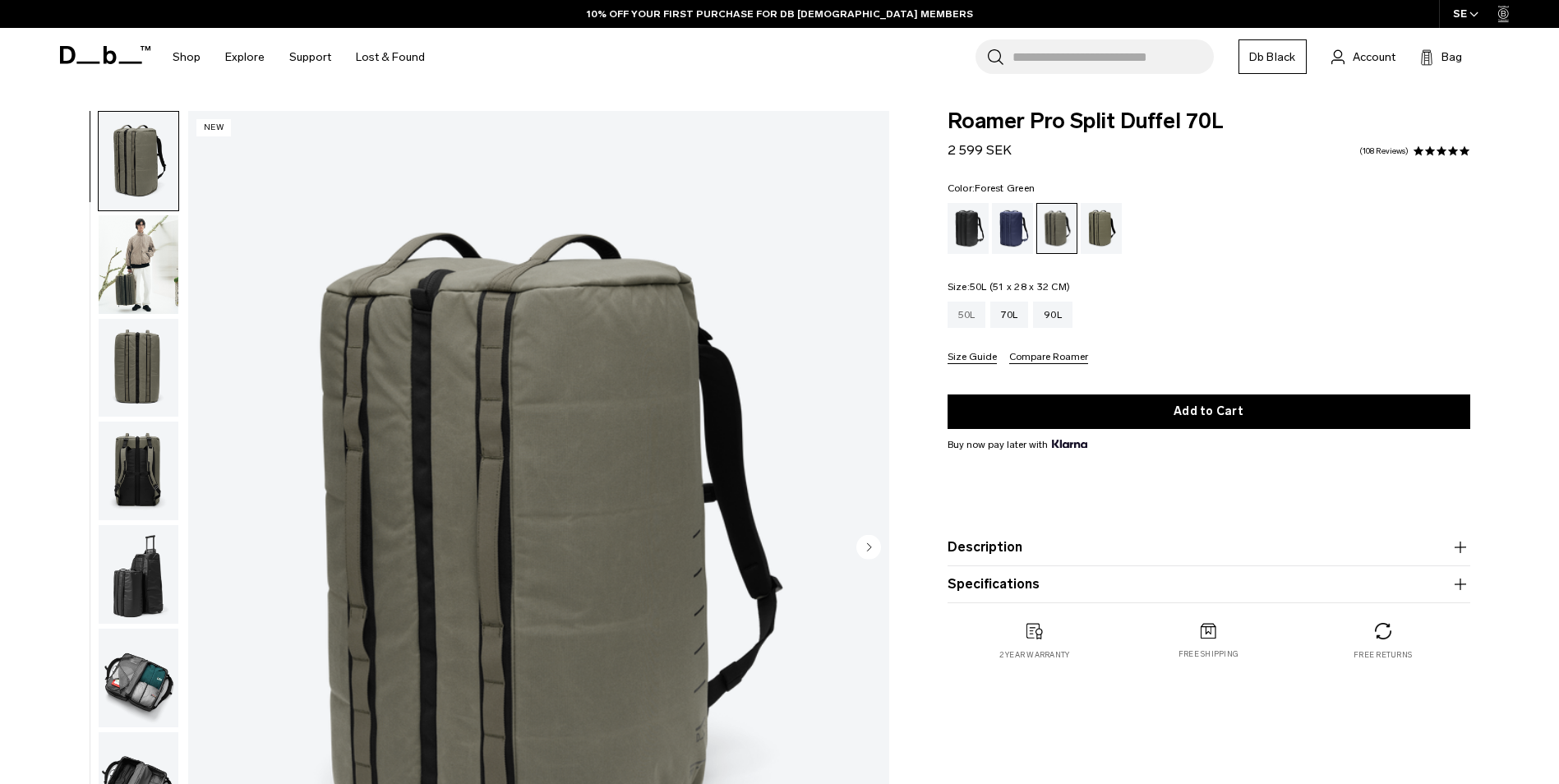
click at [961, 317] on div "50L" at bounding box center [967, 314] width 39 height 26
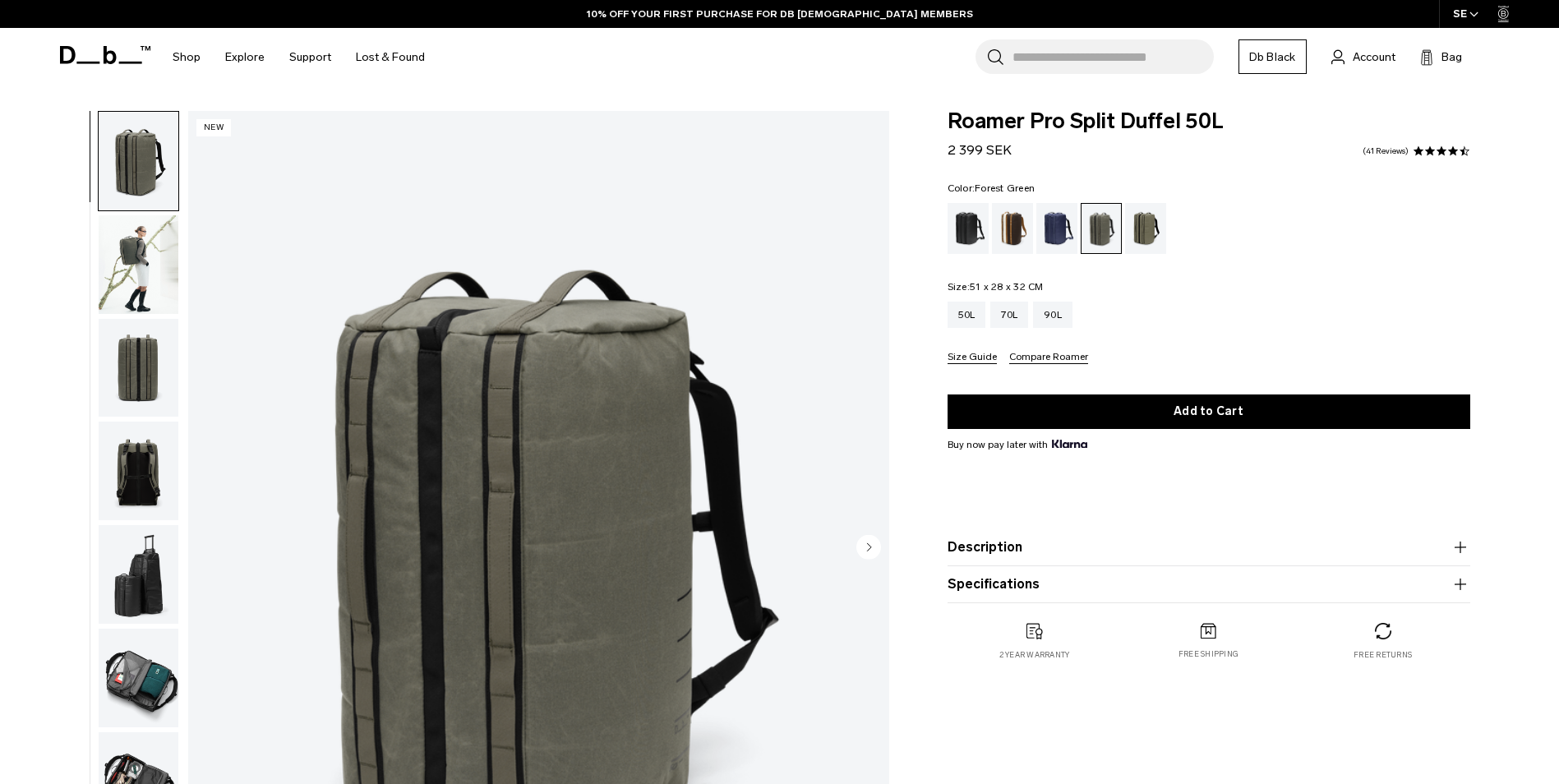
click at [159, 254] on img "button" at bounding box center [138, 264] width 80 height 98
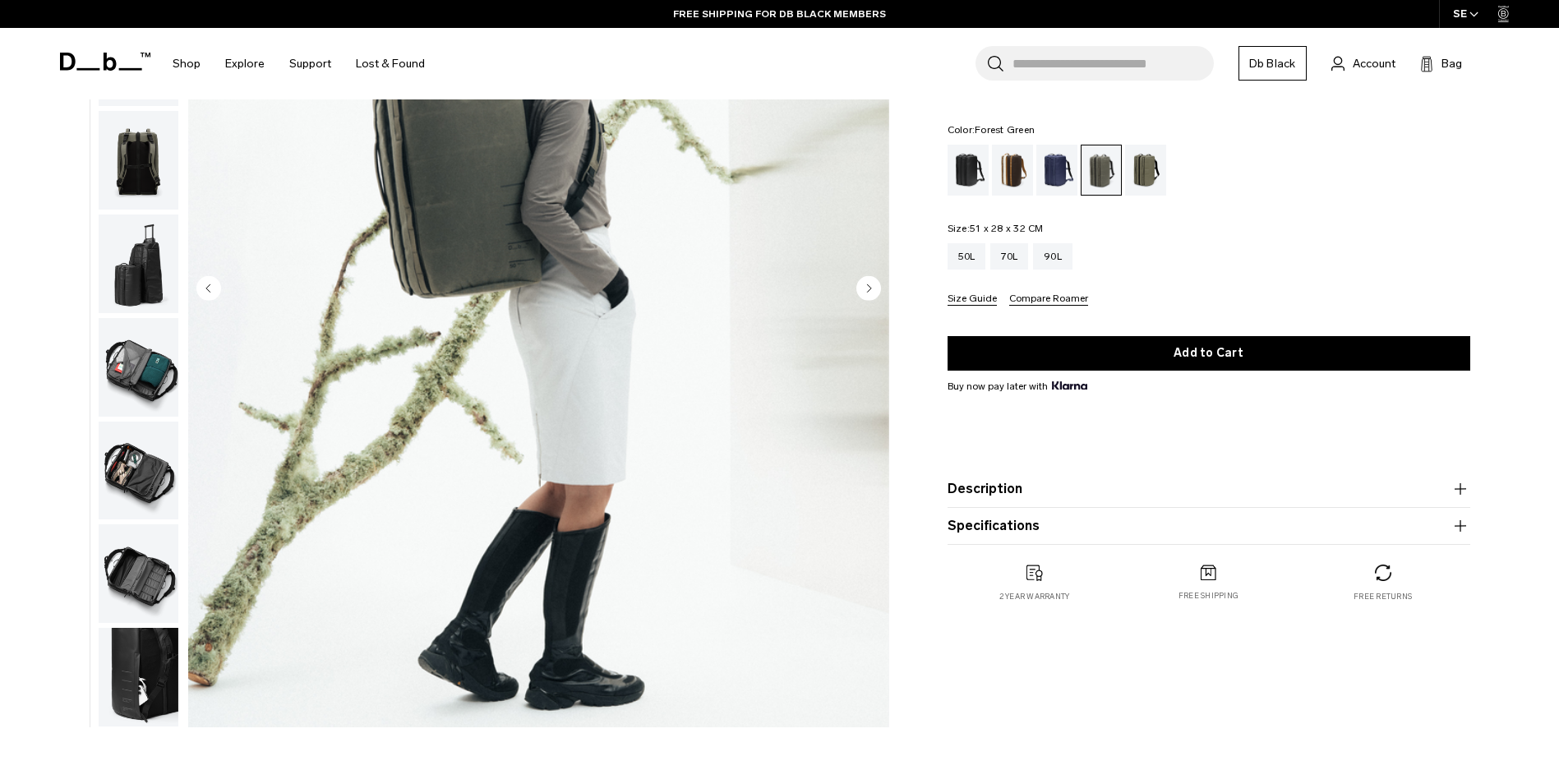
scroll to position [329, 0]
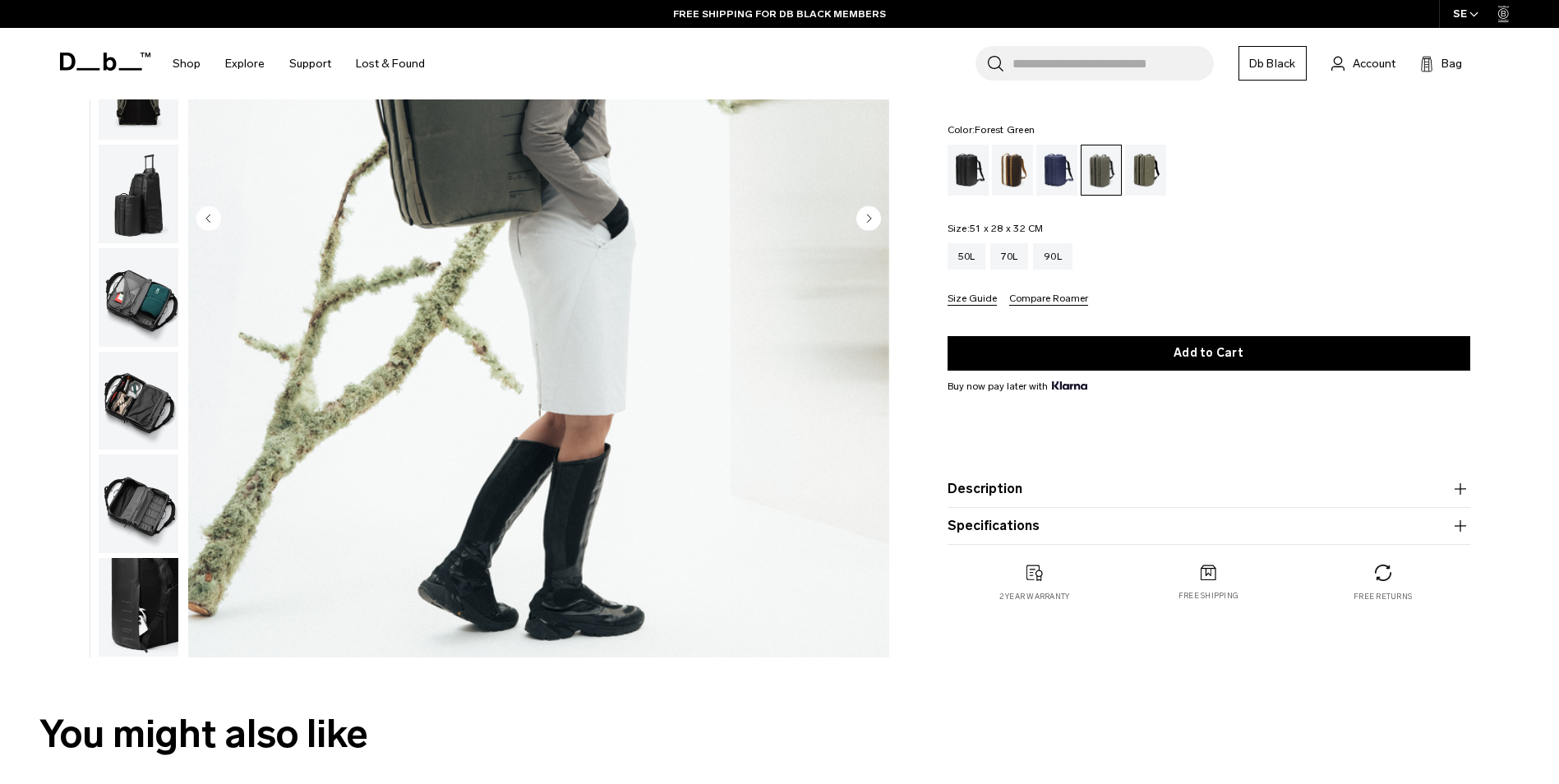
click at [157, 292] on img "button" at bounding box center [138, 297] width 80 height 98
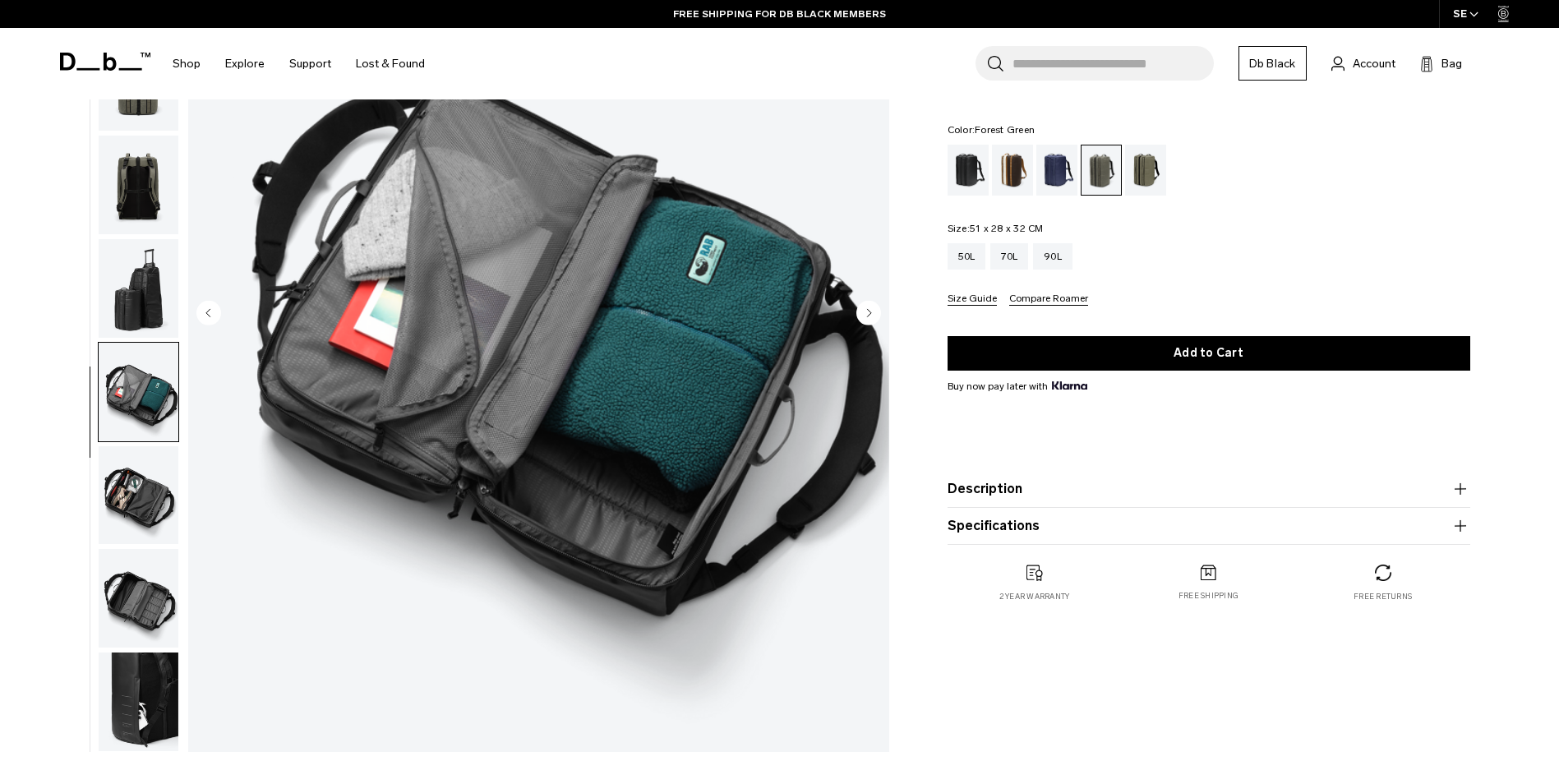
scroll to position [82, 0]
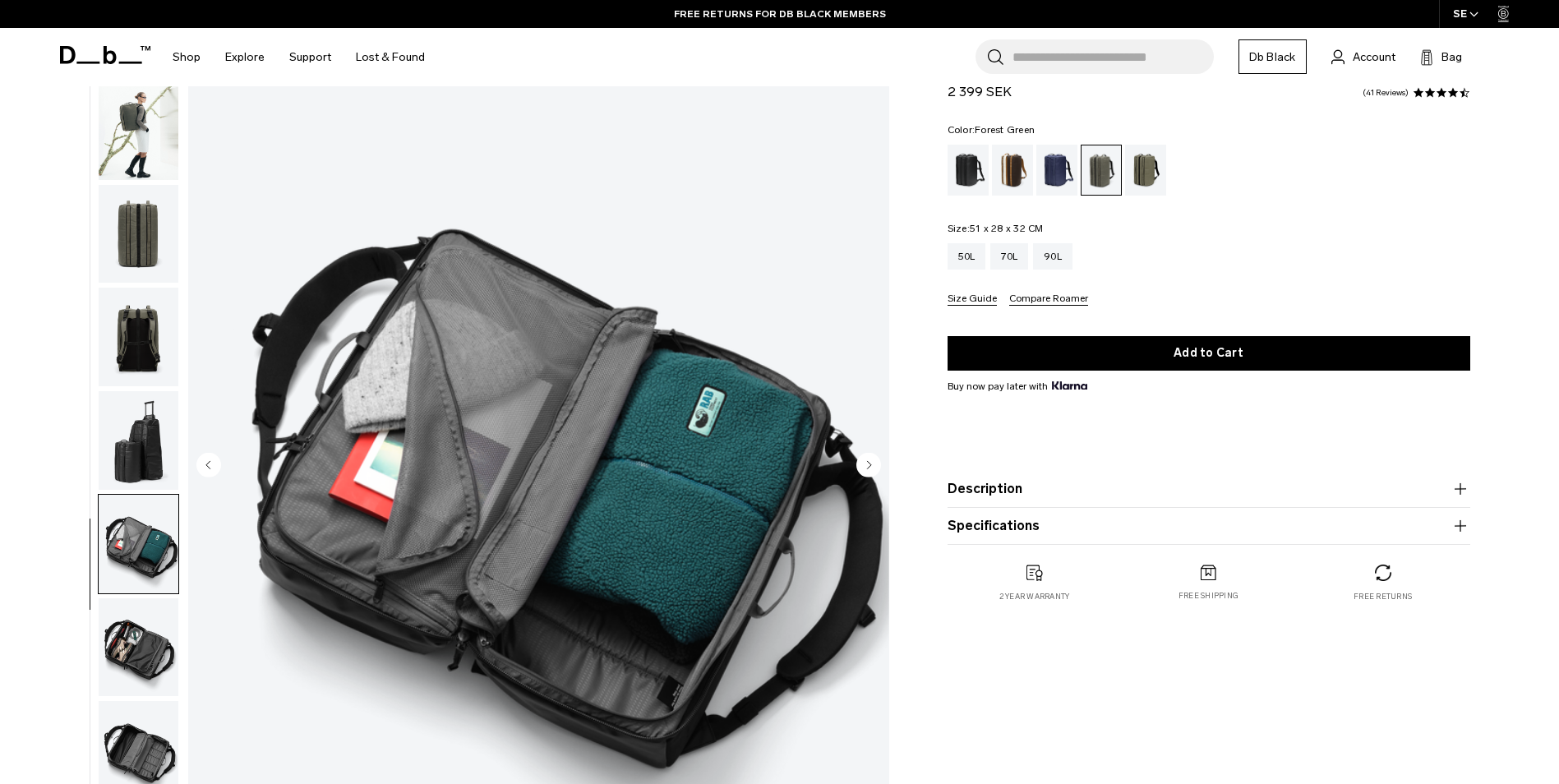
click at [119, 103] on img "button" at bounding box center [138, 130] width 80 height 98
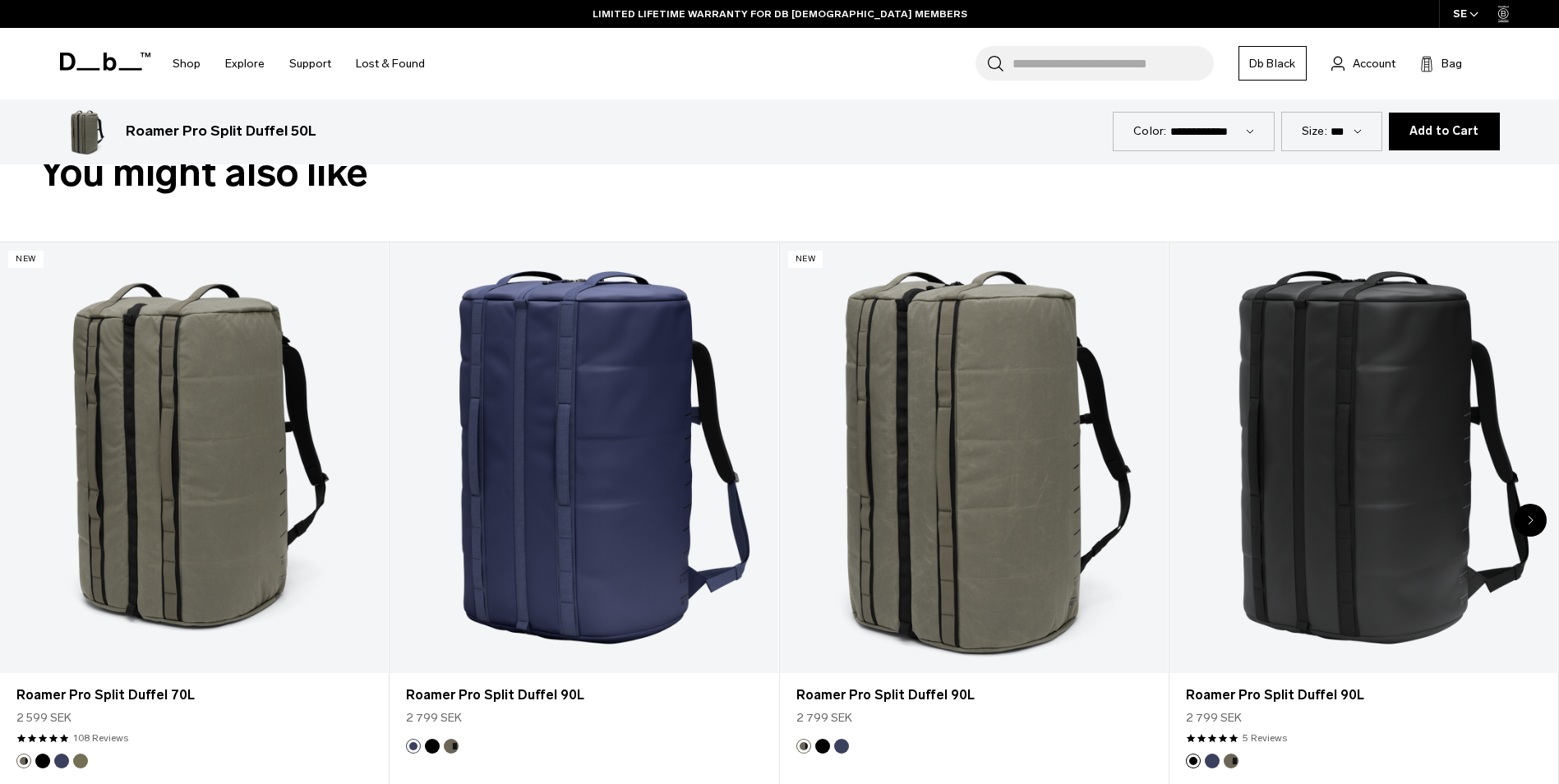
scroll to position [903, 0]
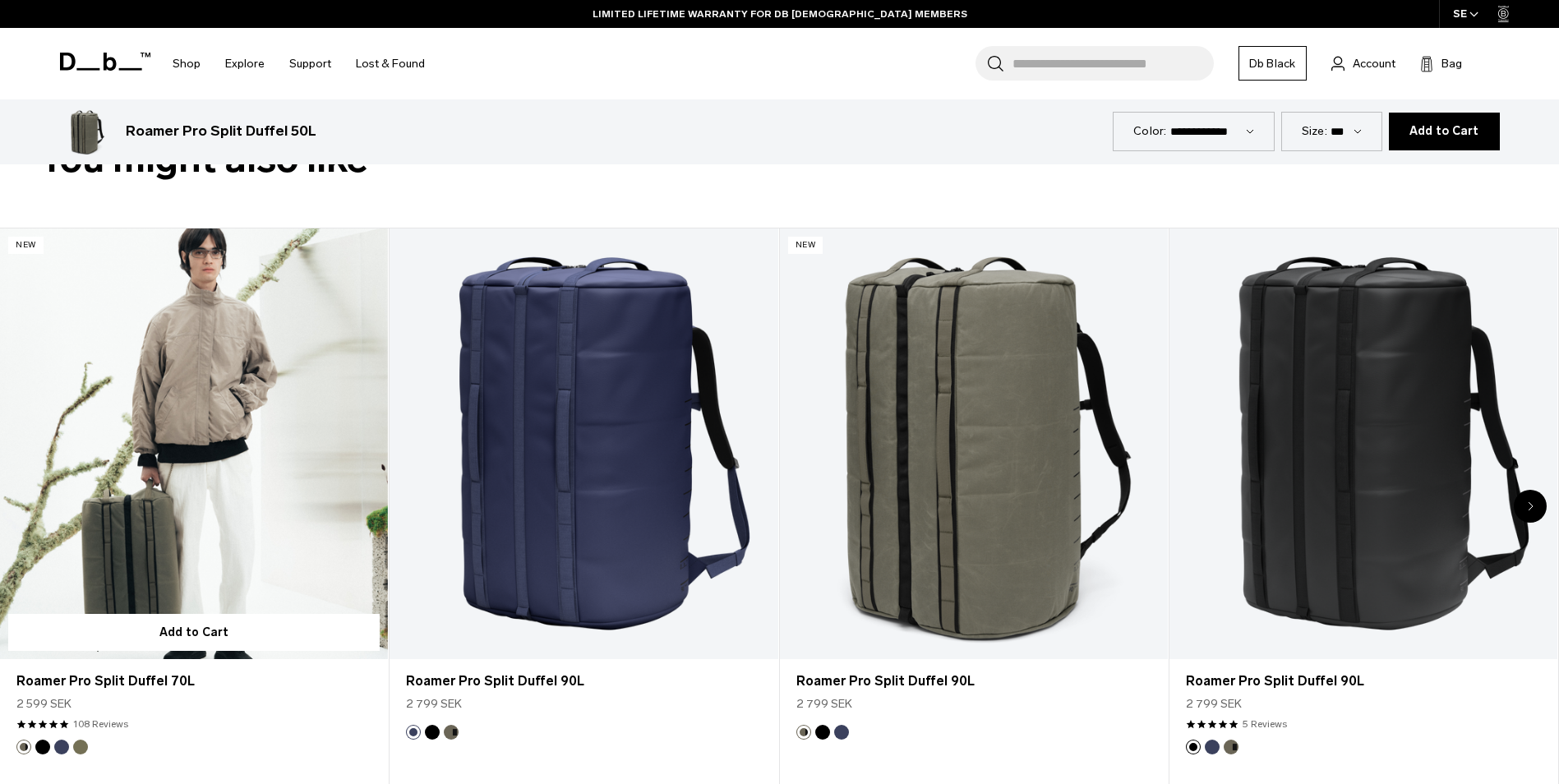
click at [157, 545] on link "Roamer Pro Split Duffel 70L" at bounding box center [194, 443] width 388 height 432
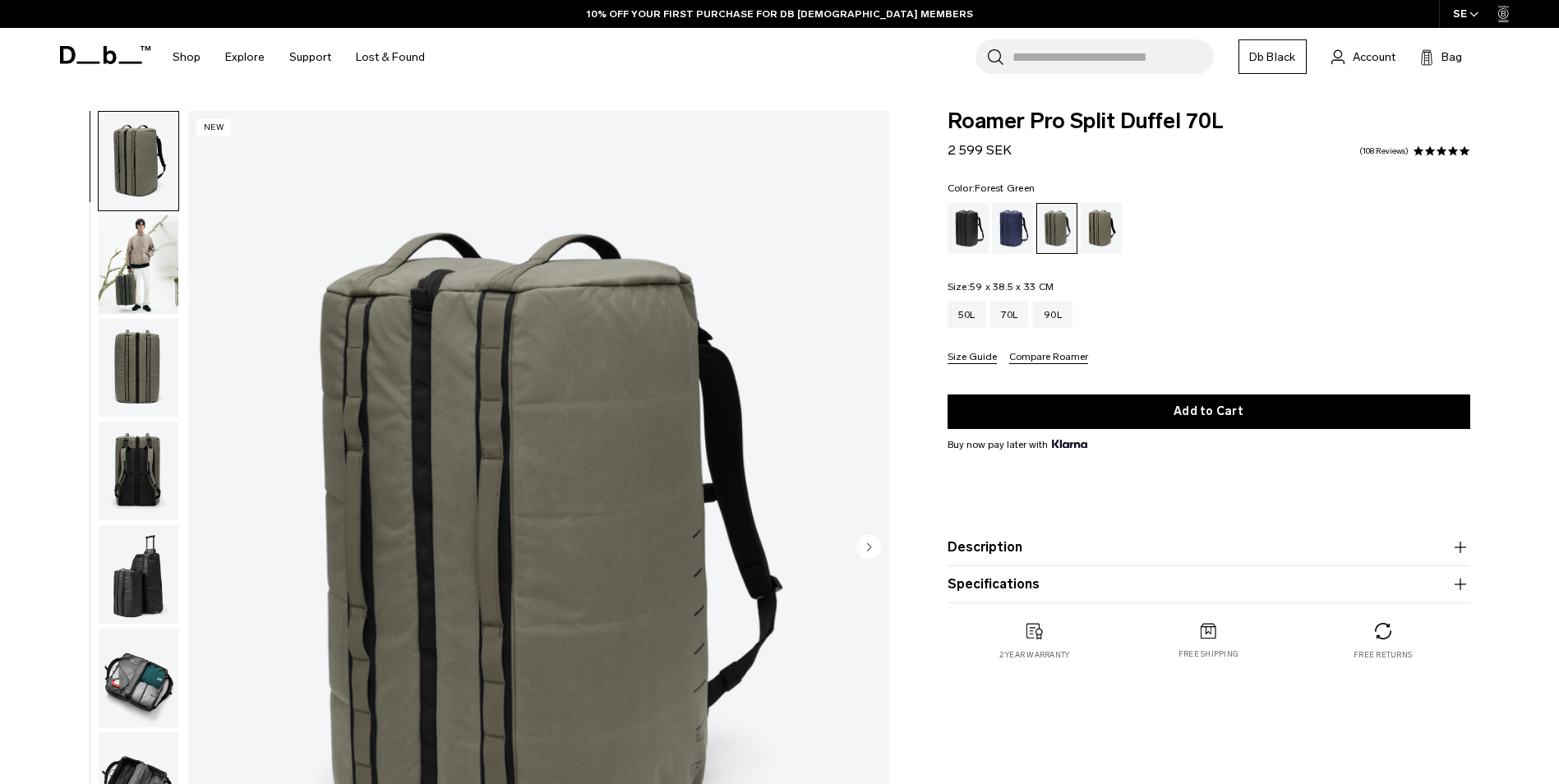
click at [142, 485] on img "button" at bounding box center [138, 470] width 80 height 98
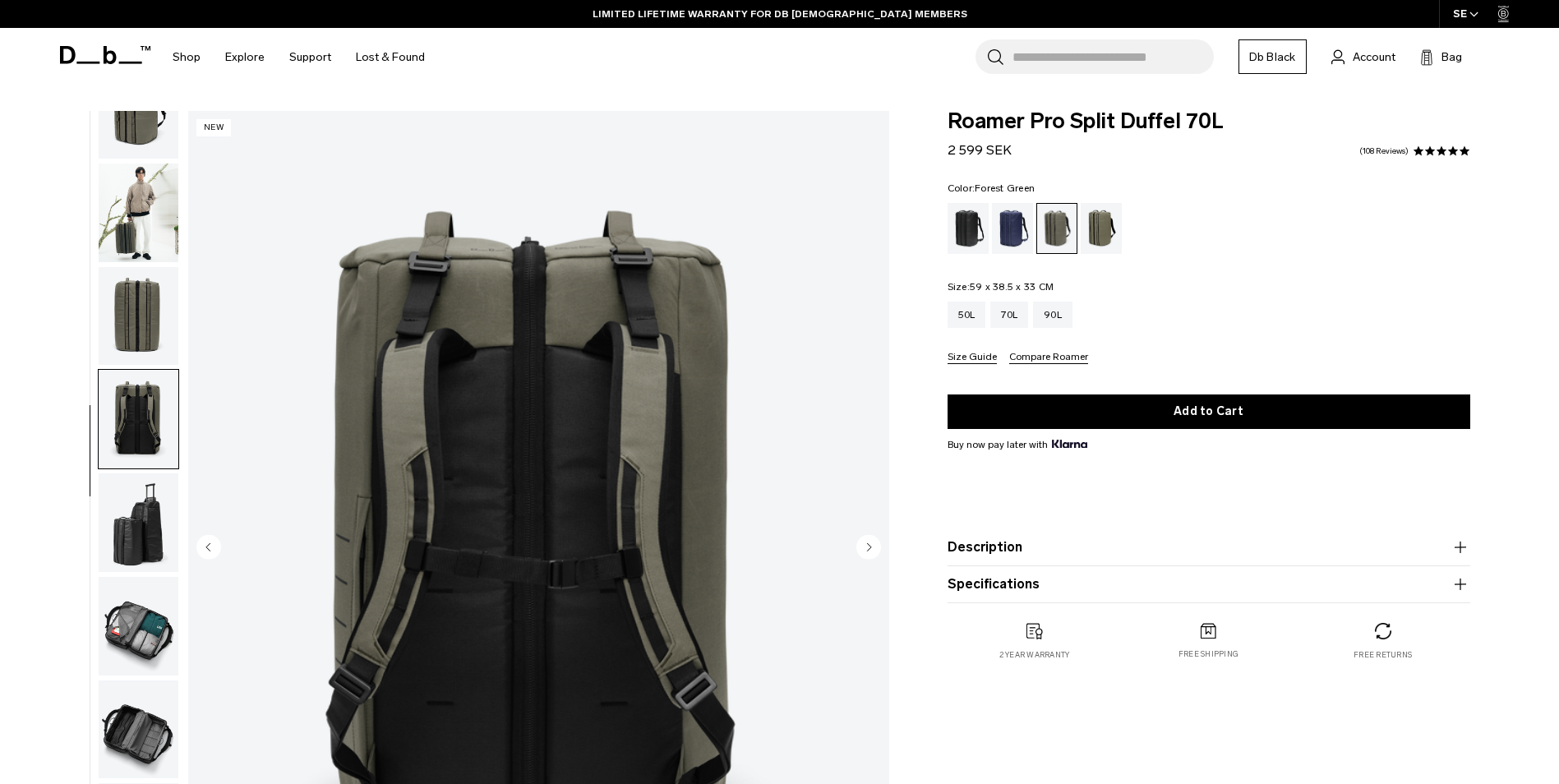
click at [135, 205] on img "button" at bounding box center [138, 212] width 80 height 98
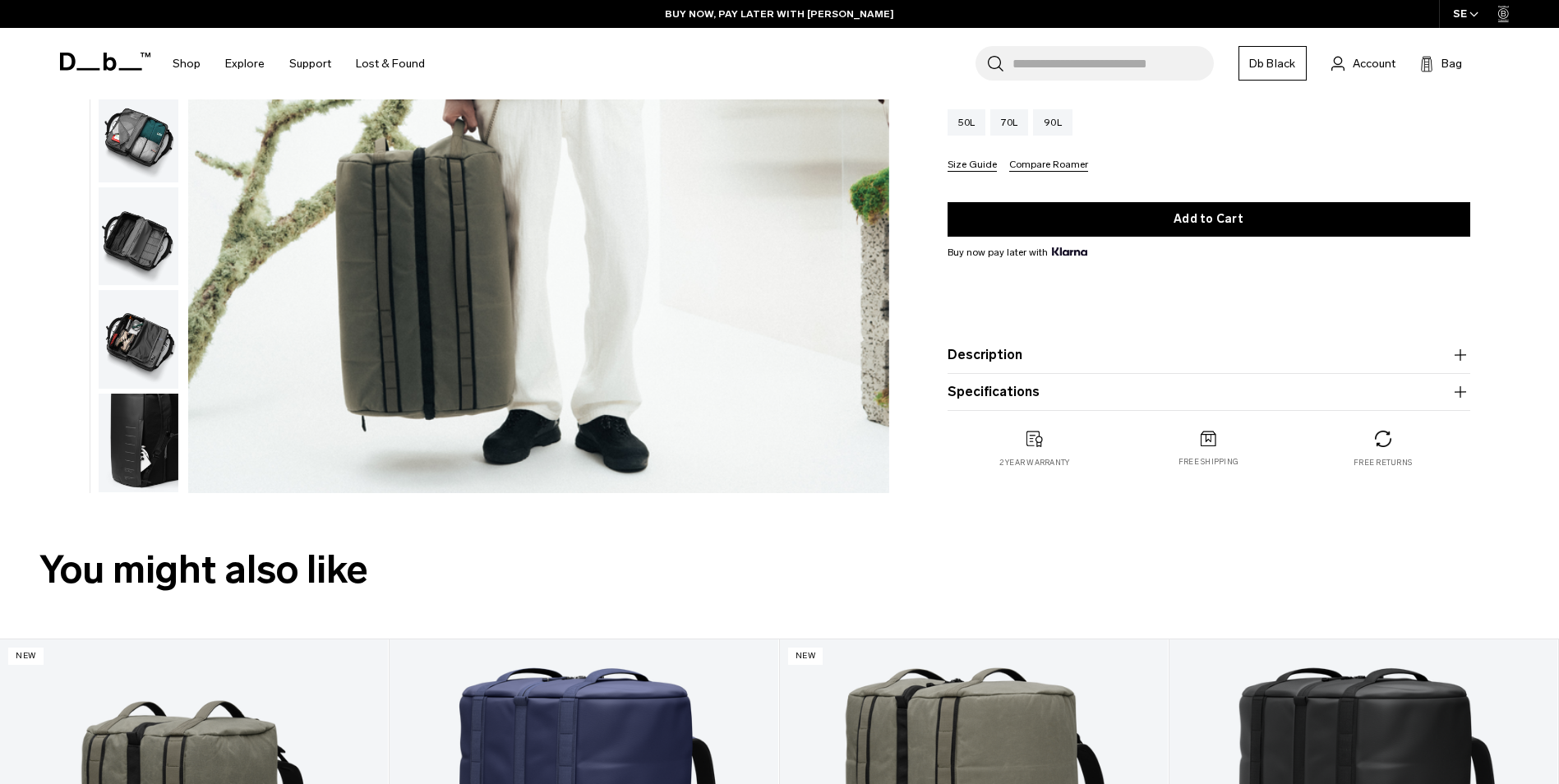
scroll to position [903, 0]
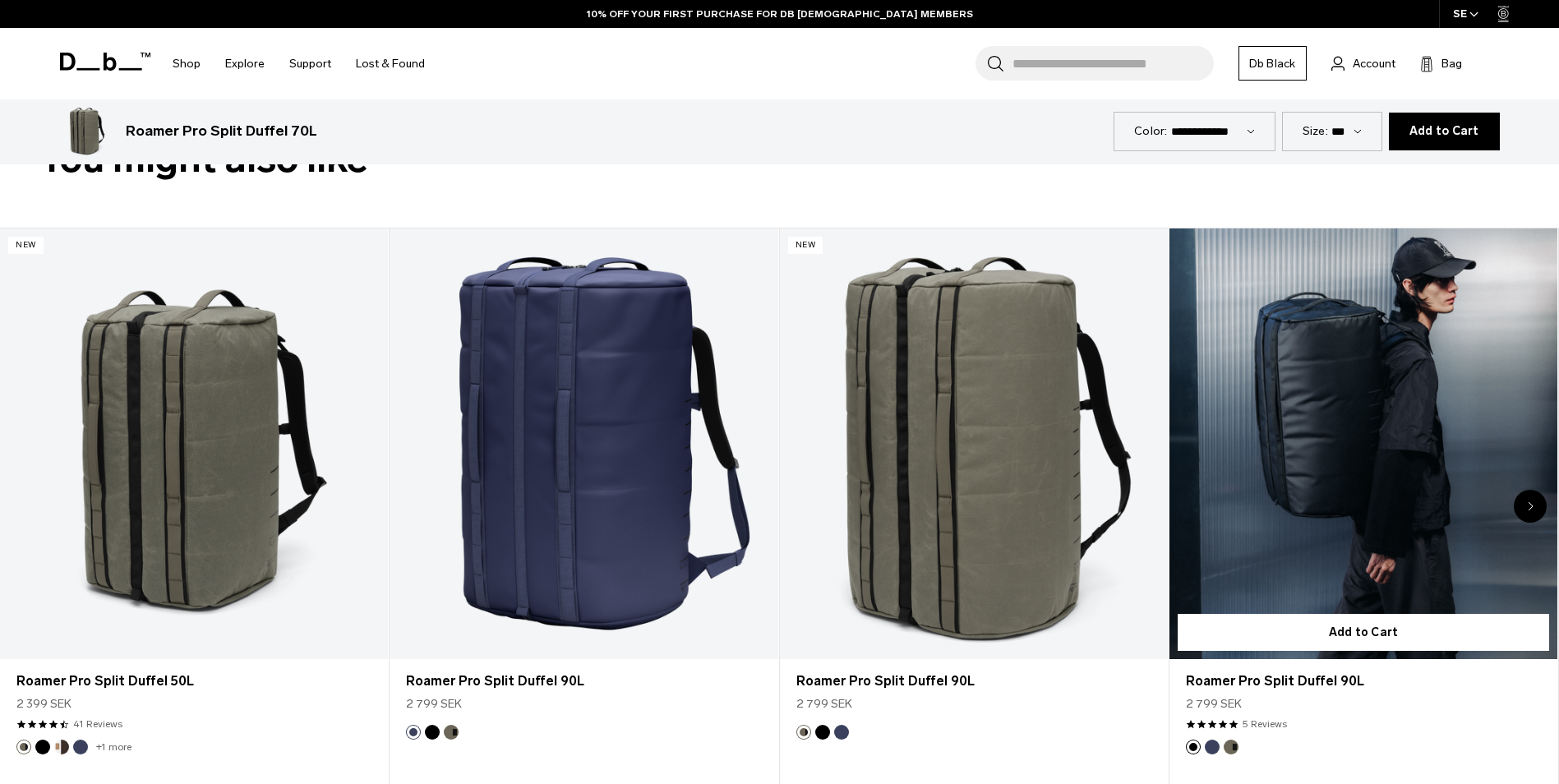
click at [1410, 469] on link "Roamer Pro Split Duffel 90L" at bounding box center [1363, 443] width 388 height 432
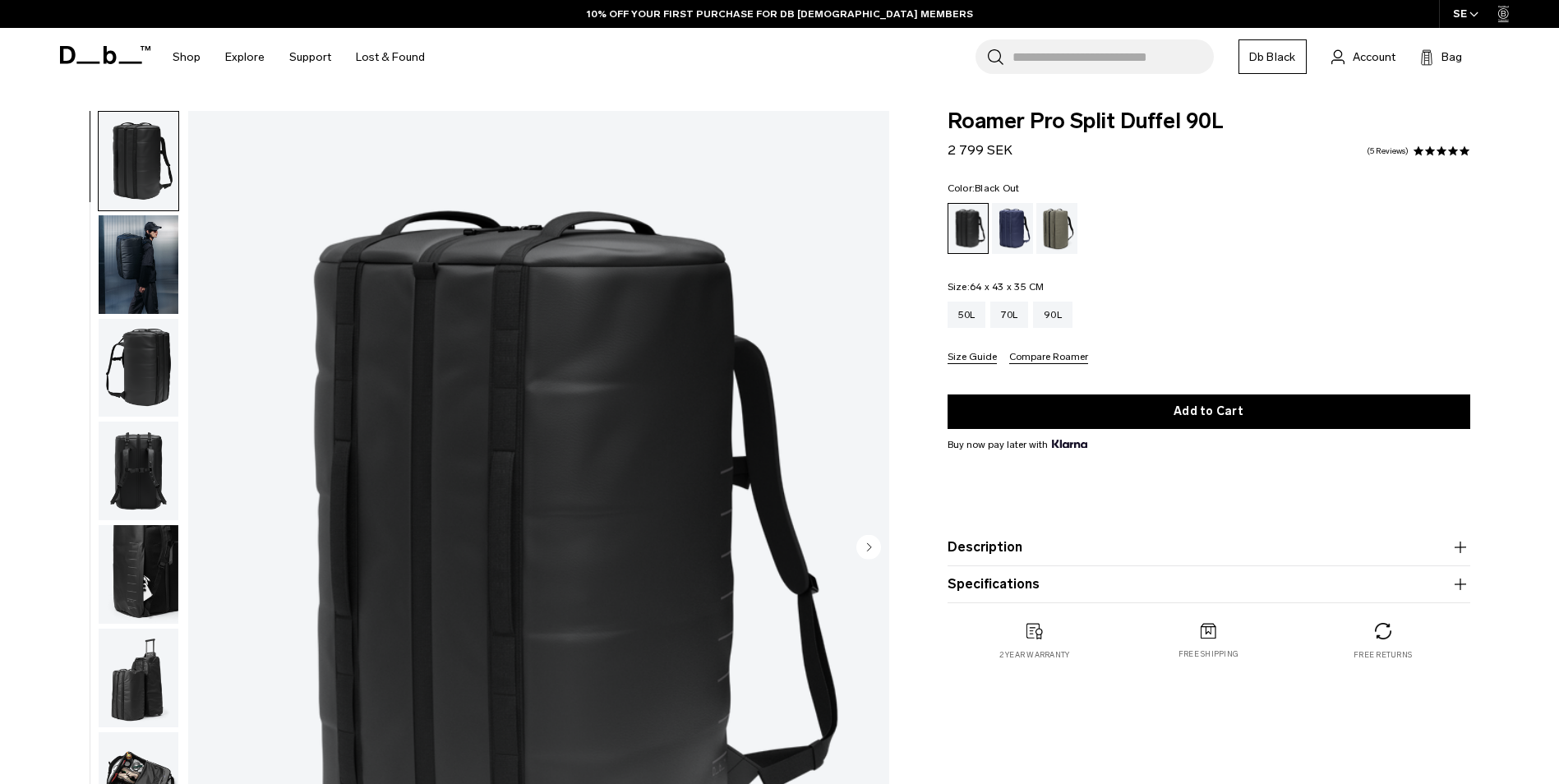
click at [150, 277] on img "button" at bounding box center [138, 264] width 80 height 98
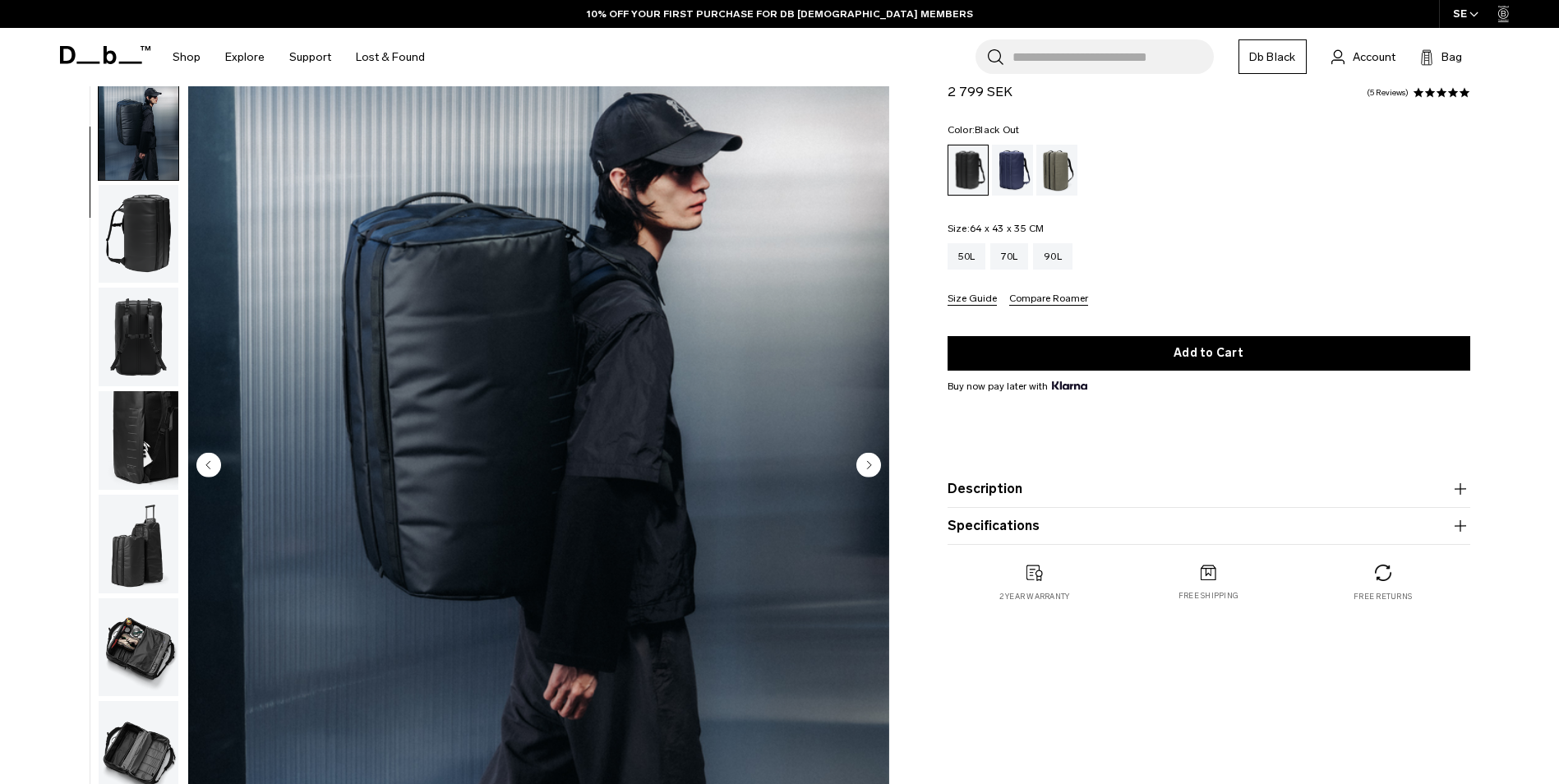
scroll to position [246, 0]
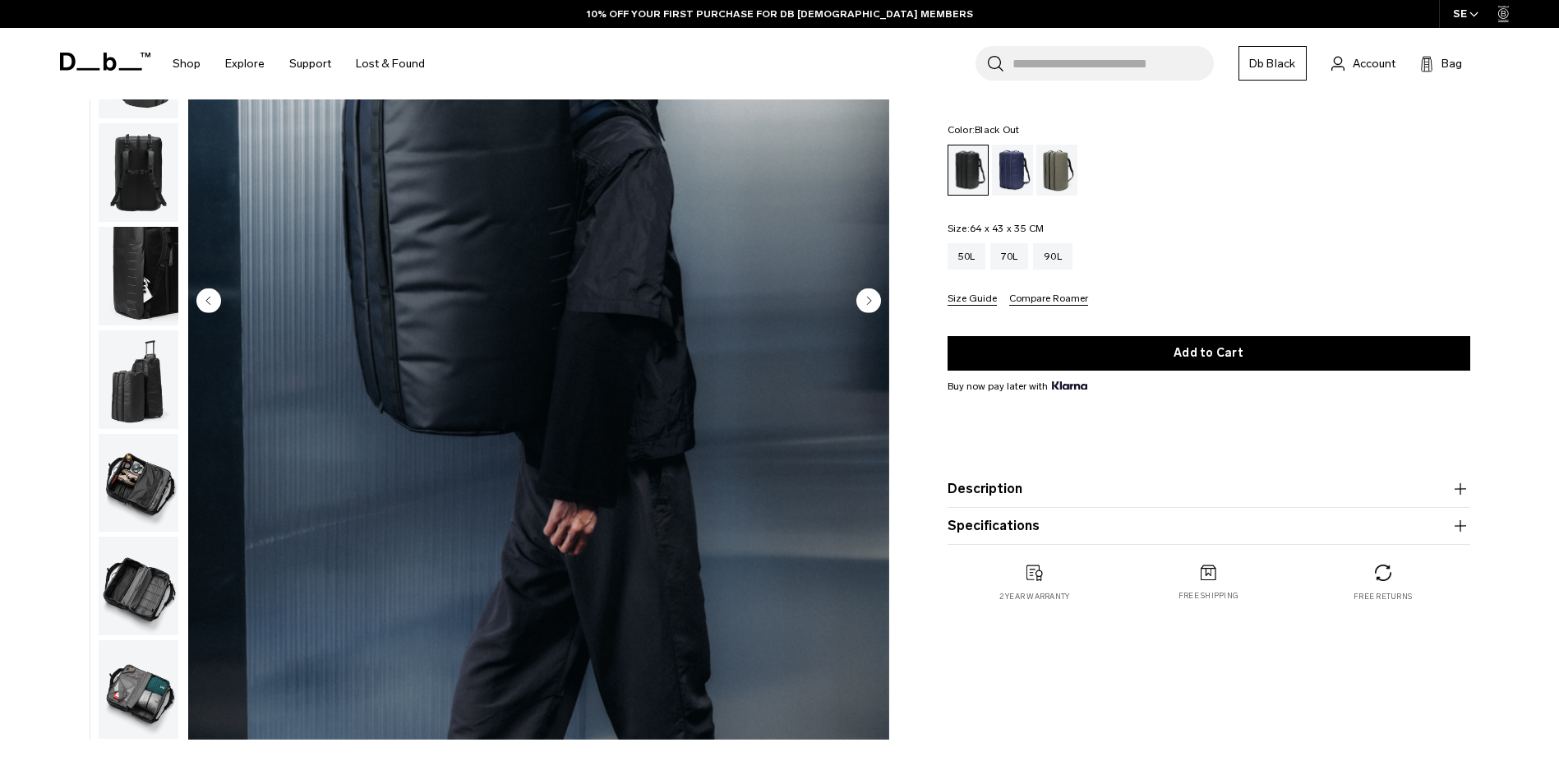
click at [131, 474] on img "button" at bounding box center [138, 483] width 80 height 98
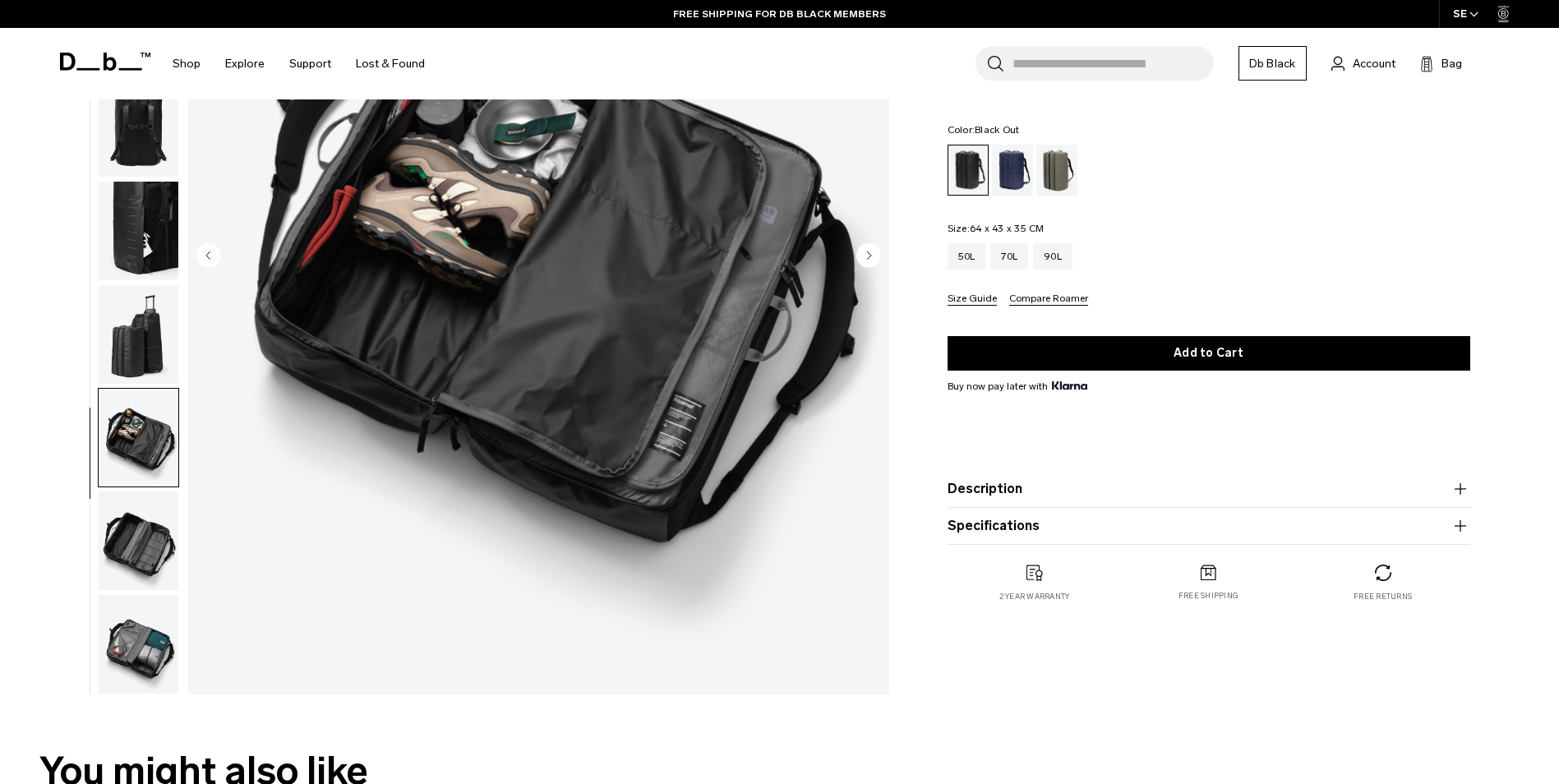
scroll to position [493, 0]
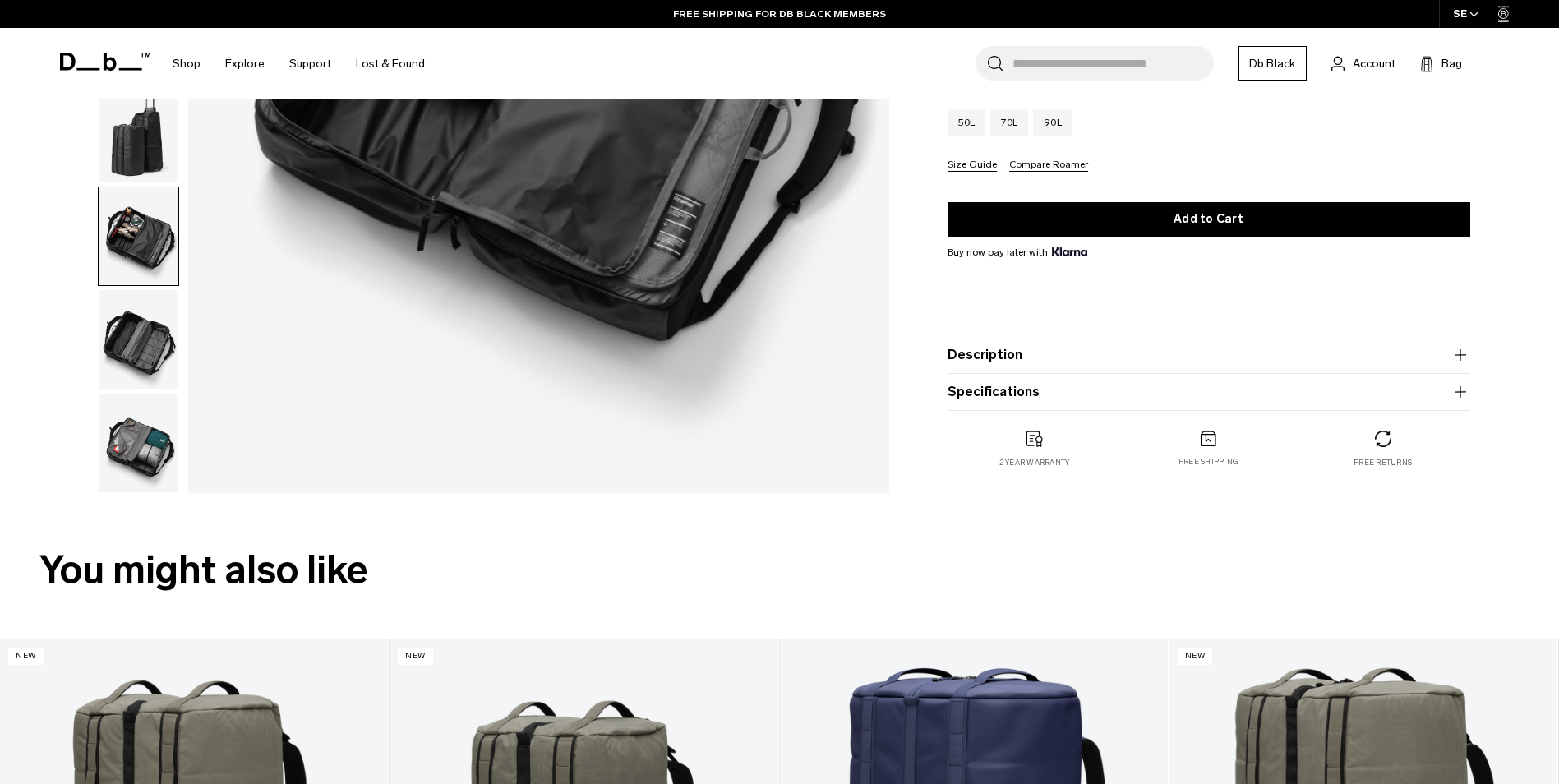
click at [150, 458] on img "button" at bounding box center [138, 442] width 80 height 98
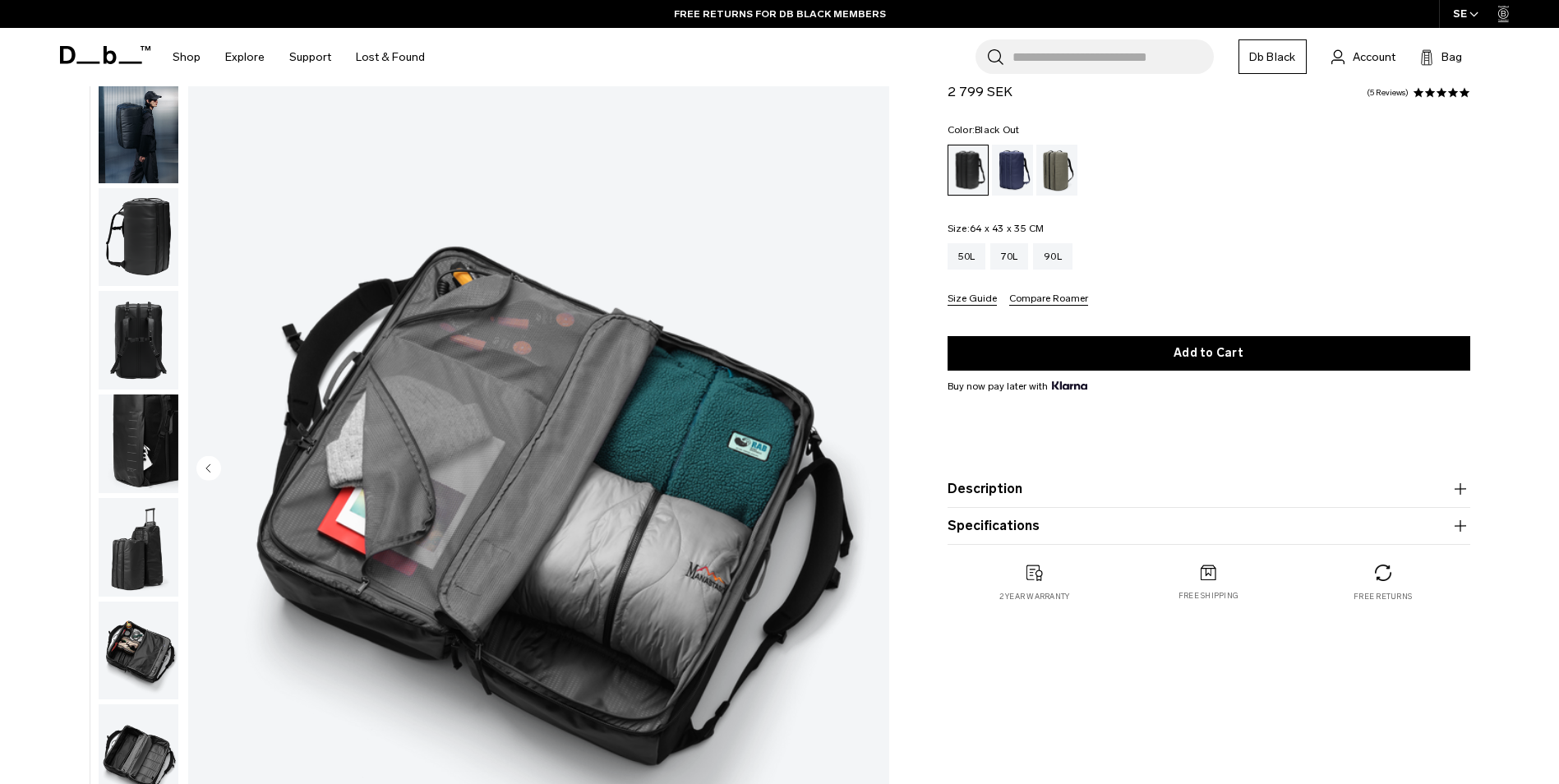
scroll to position [0, 0]
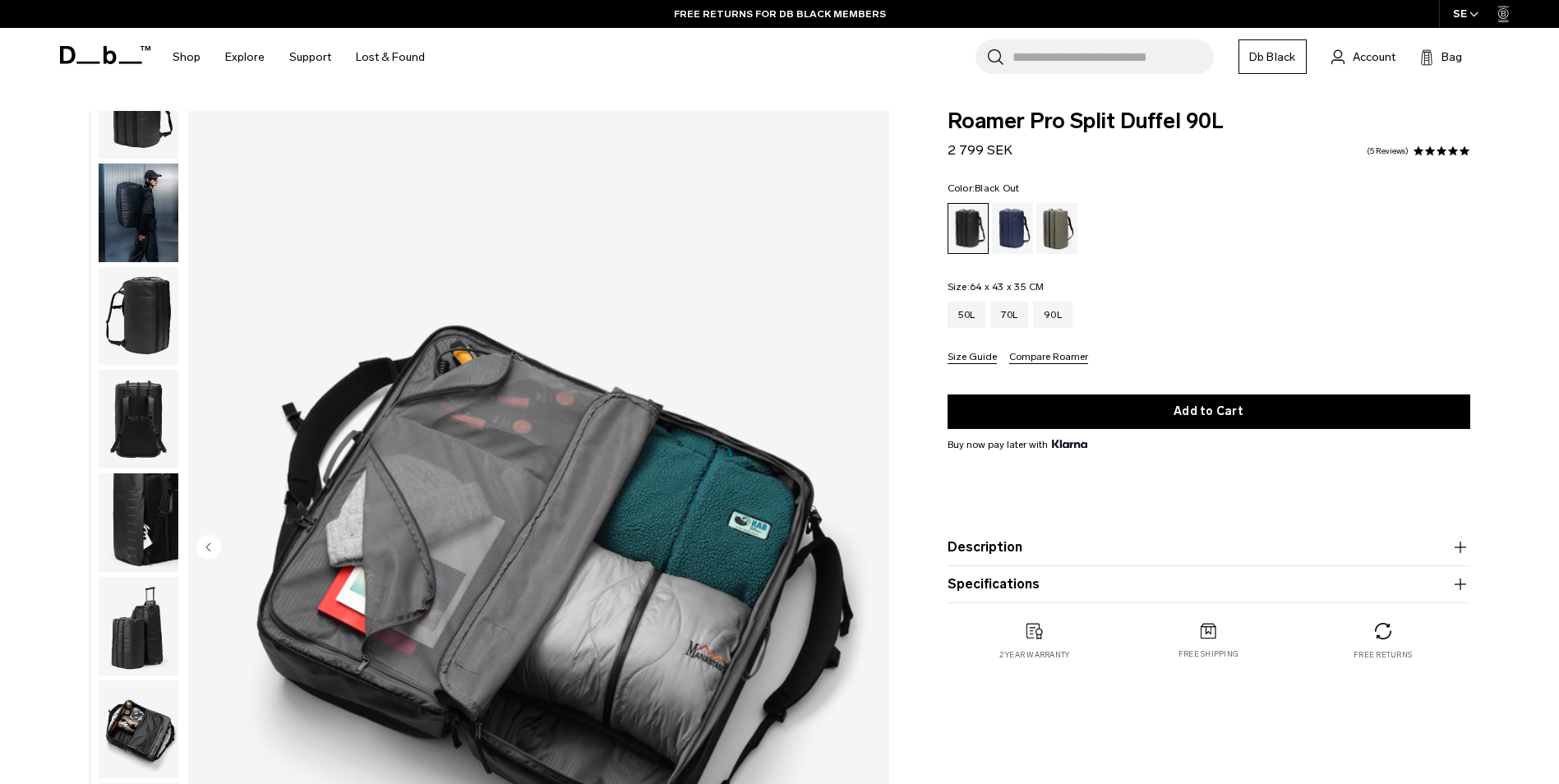
click at [510, 416] on img "9 / 9" at bounding box center [538, 548] width 701 height 875
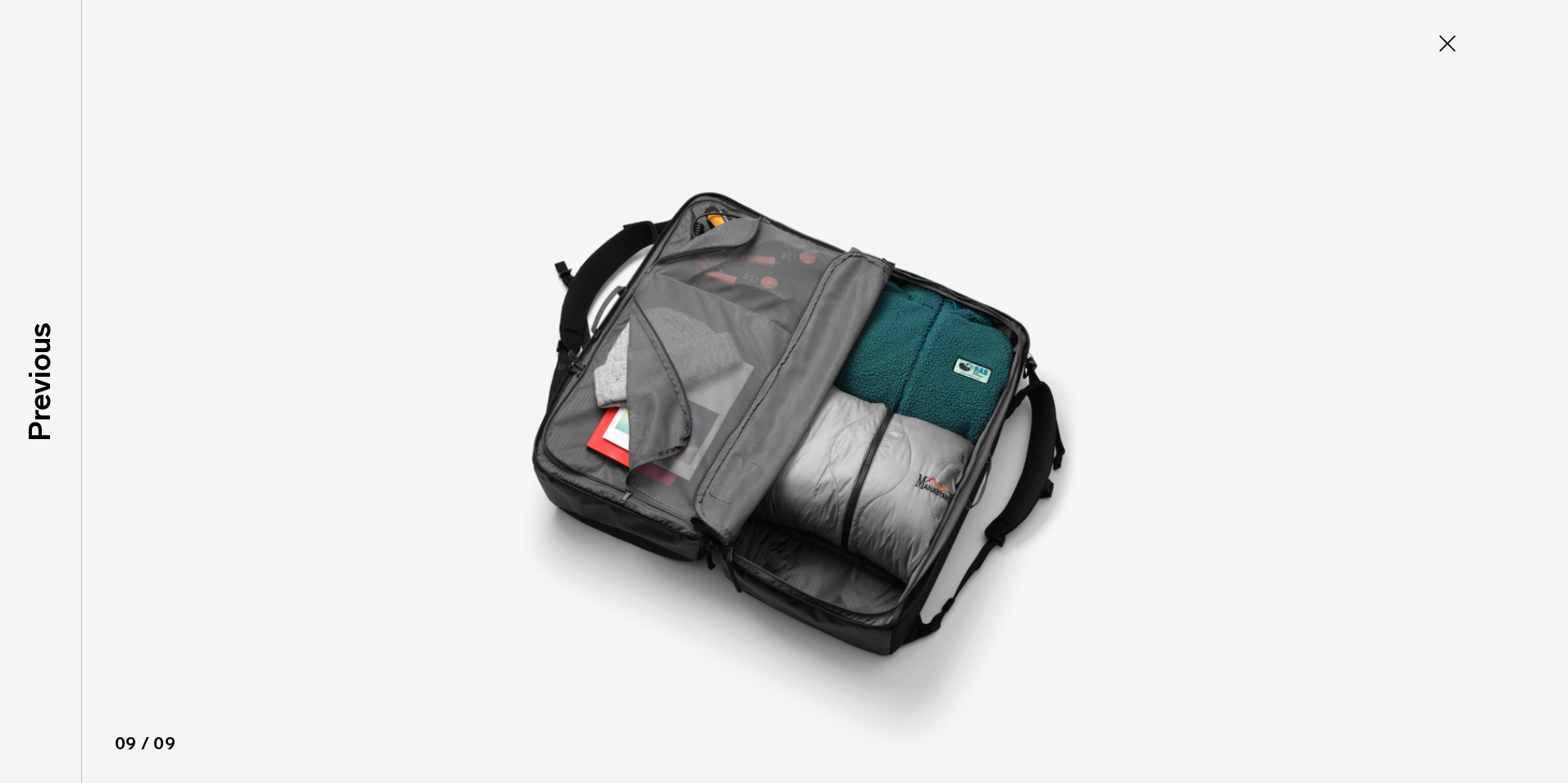
click at [1445, 37] on icon at bounding box center [1447, 43] width 26 height 26
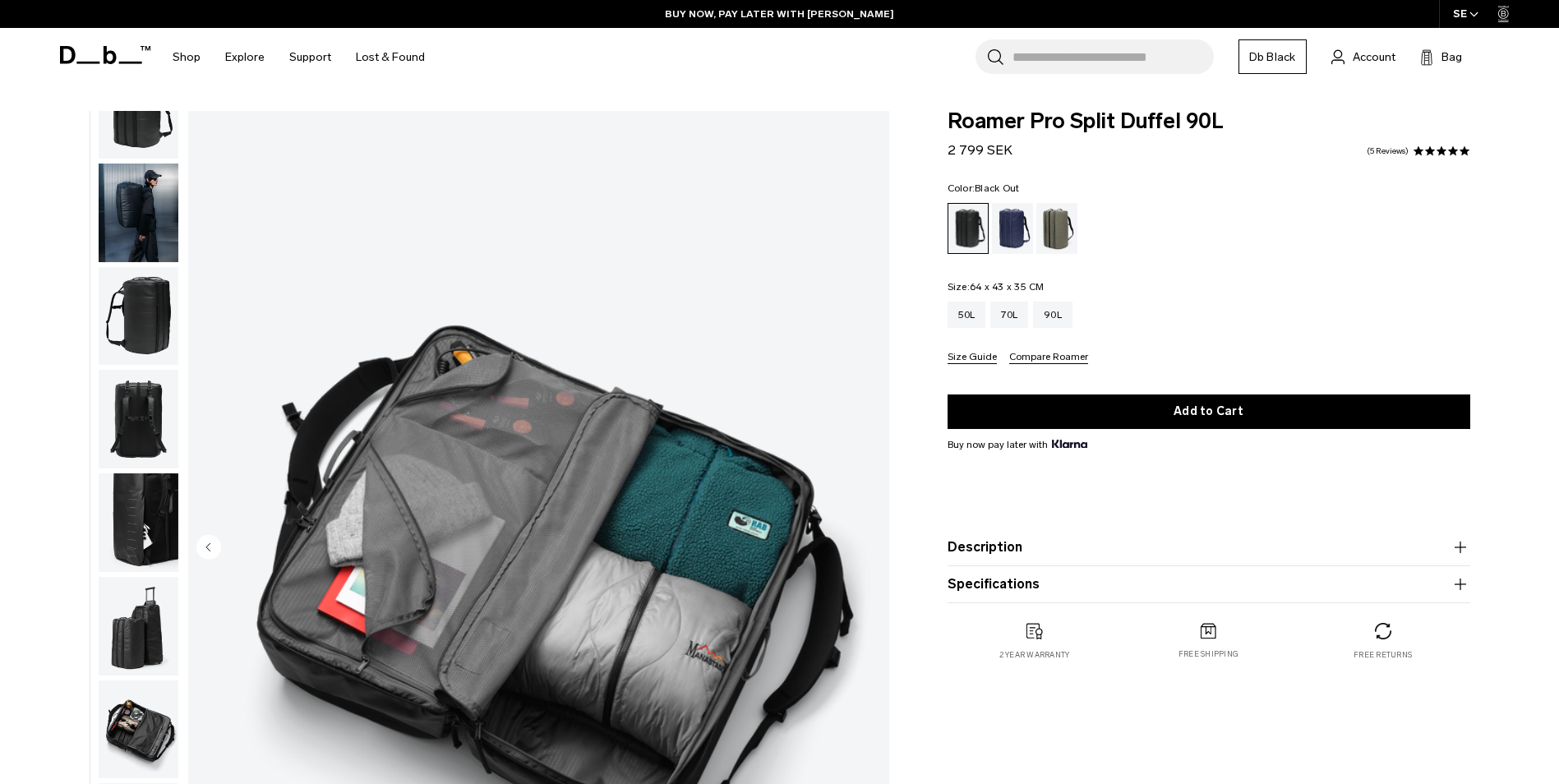
click at [124, 411] on img "button" at bounding box center [138, 418] width 80 height 98
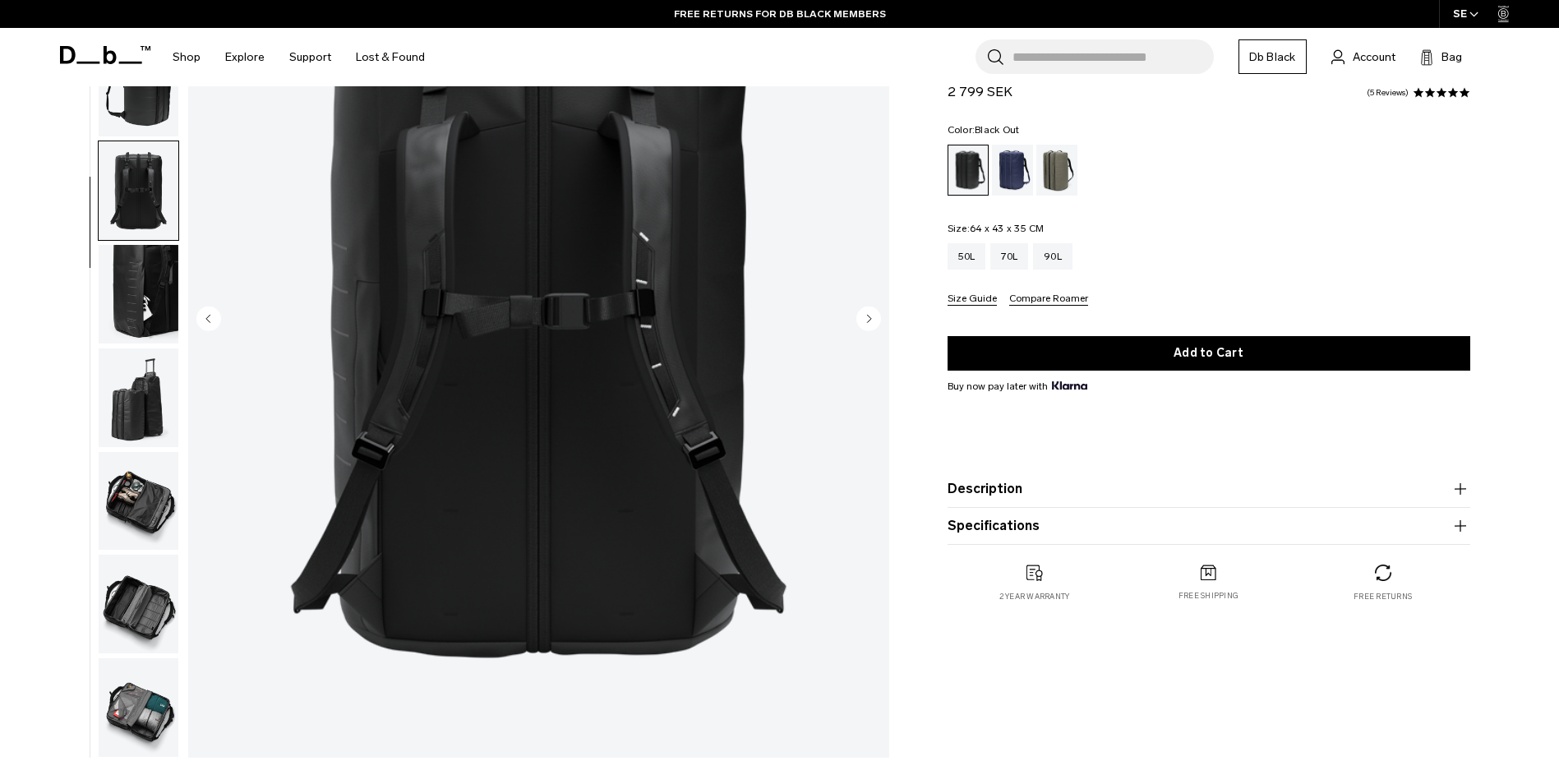
scroll to position [246, 0]
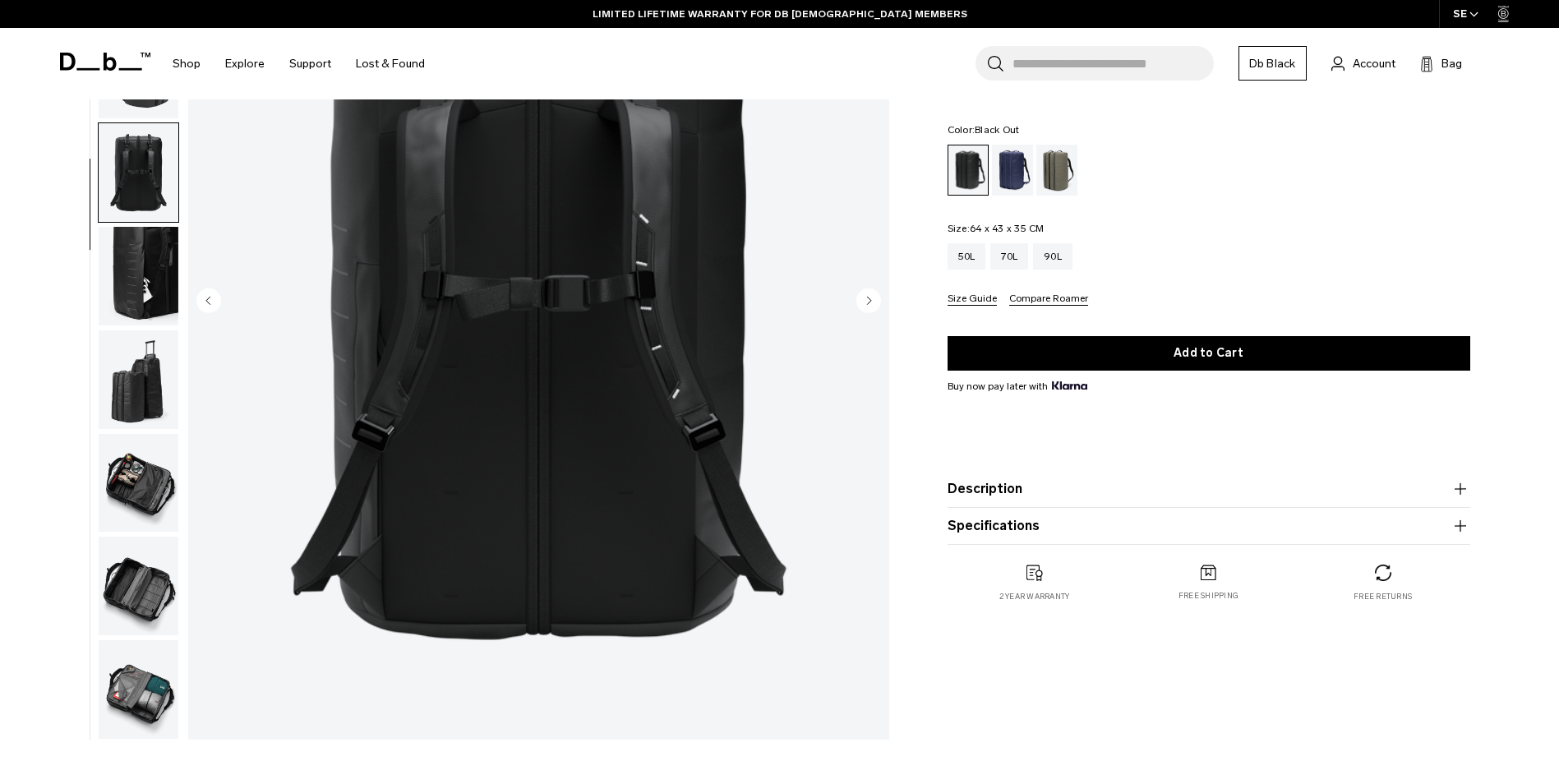
click at [143, 486] on img "button" at bounding box center [138, 483] width 80 height 98
